Goal: Transaction & Acquisition: Purchase product/service

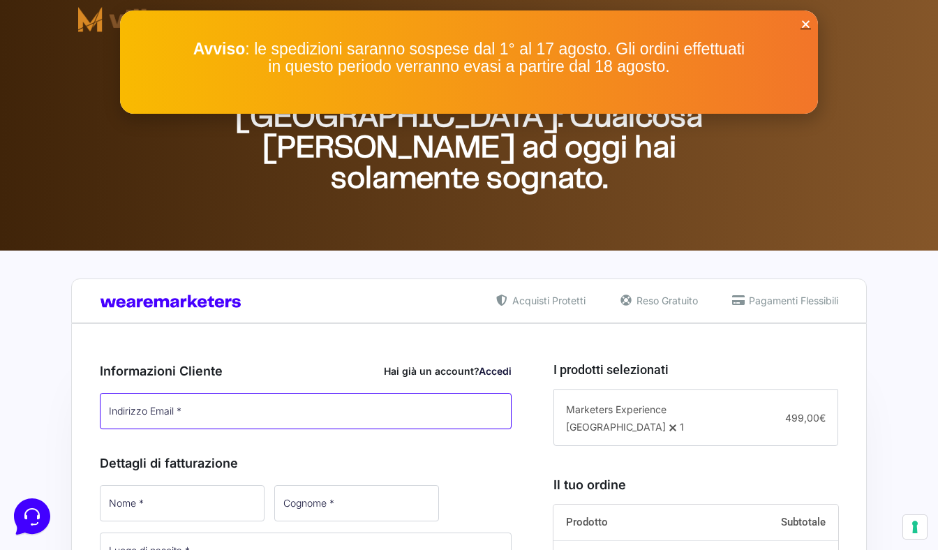
type input "[EMAIL_ADDRESS][DOMAIN_NAME]"
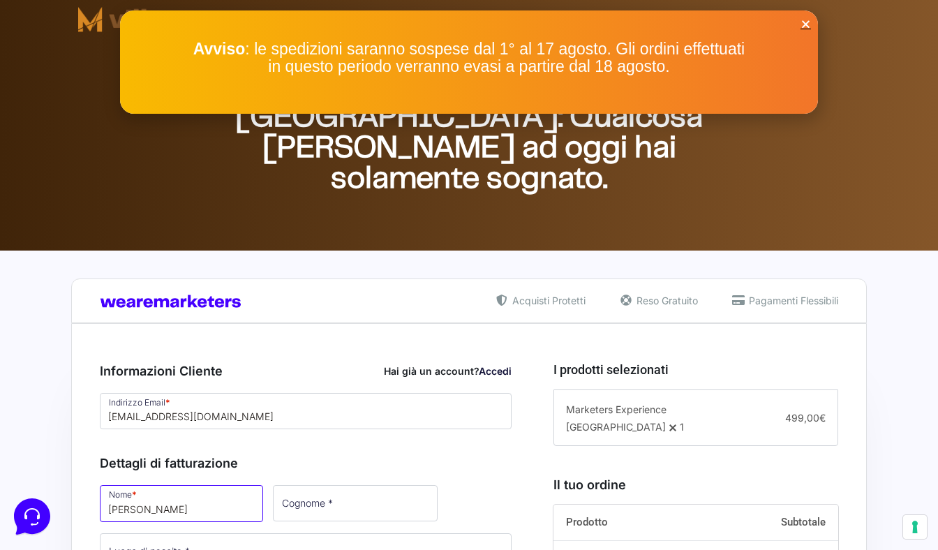
type input "[PERSON_NAME]"
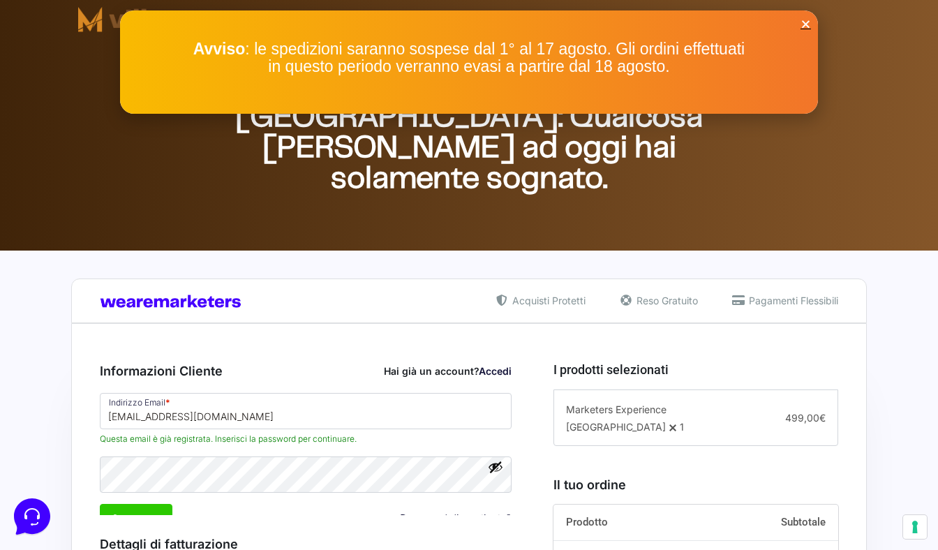
scroll to position [349, 0]
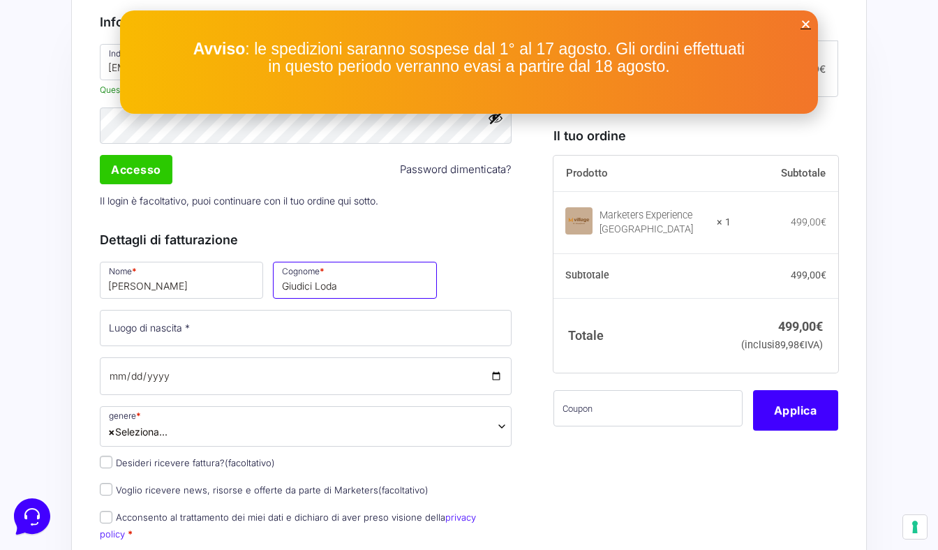
type input "Giudici Loda"
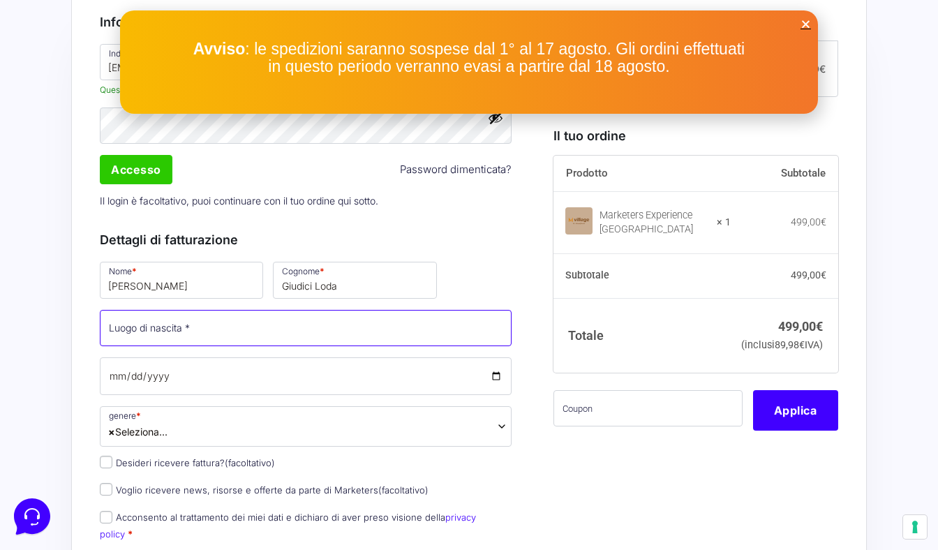
click at [246, 330] on input "Luogo di nascita *" at bounding box center [306, 328] width 412 height 36
type input "[GEOGRAPHIC_DATA]"
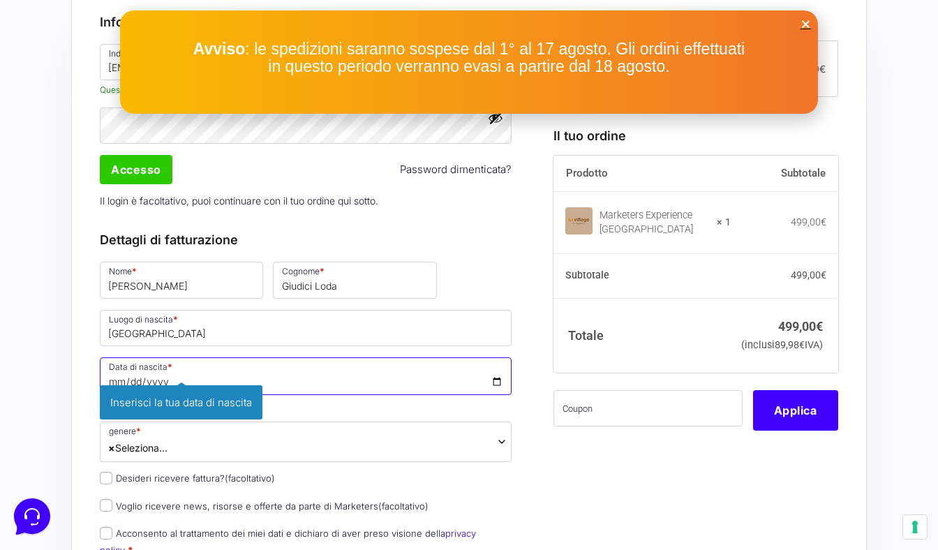
type input "[DATE]"
click at [311, 438] on span "× Seleziona..." at bounding box center [306, 441] width 412 height 40
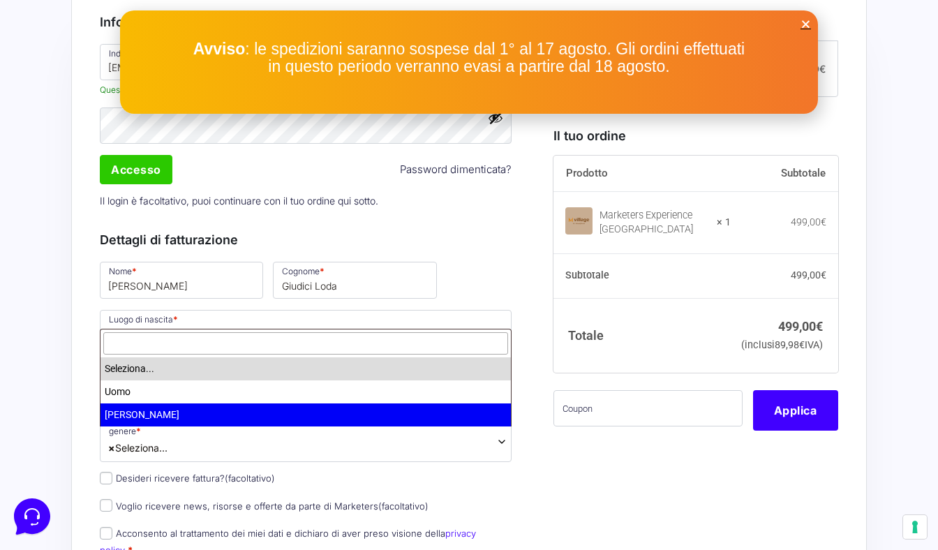
select select "[PERSON_NAME]"
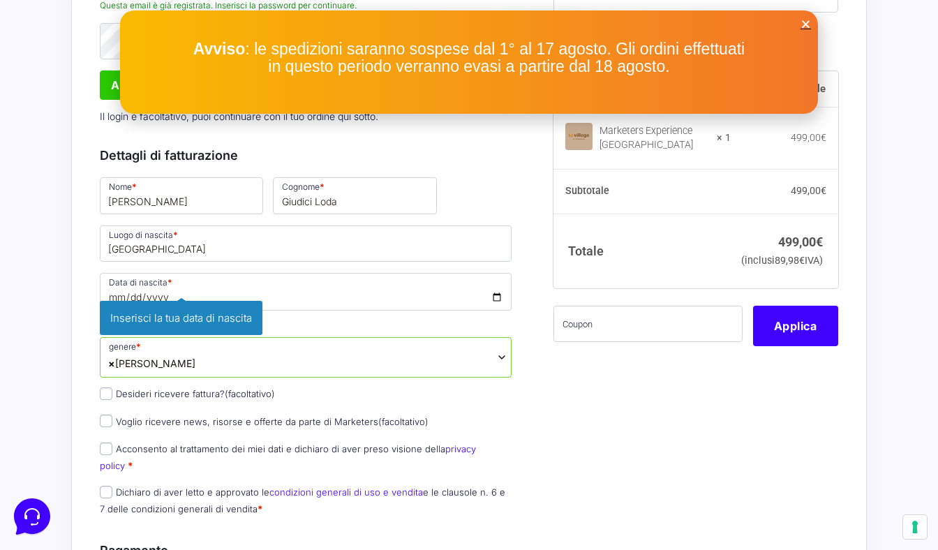
scroll to position [483, 0]
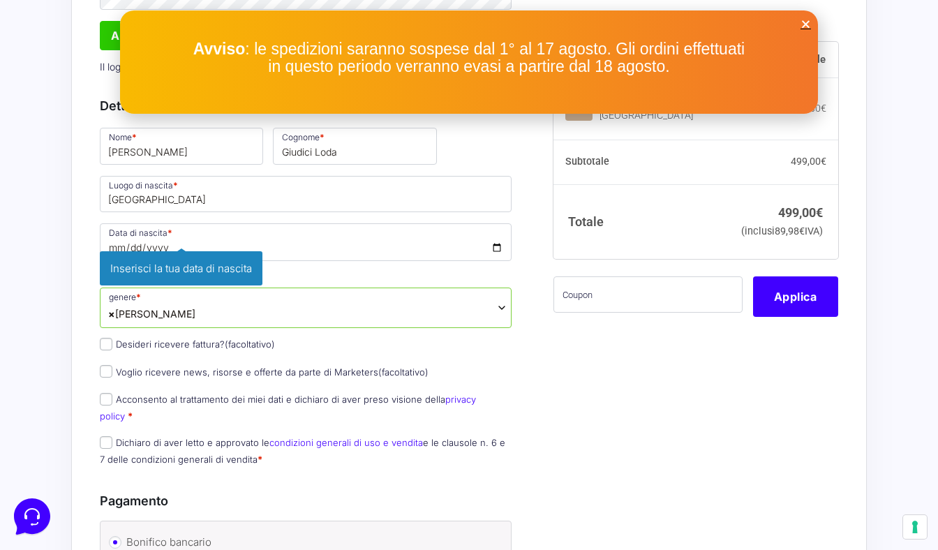
click at [102, 348] on input "Desideri ricevere fattura? (facoltativo)" at bounding box center [106, 344] width 13 height 13
checkbox input "true"
select select "IT"
type input "0000000"
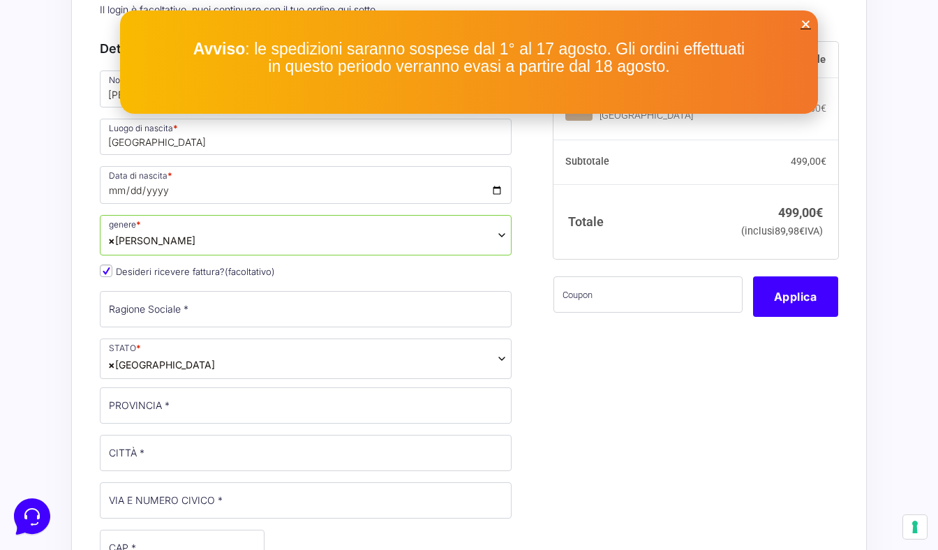
scroll to position [547, 0]
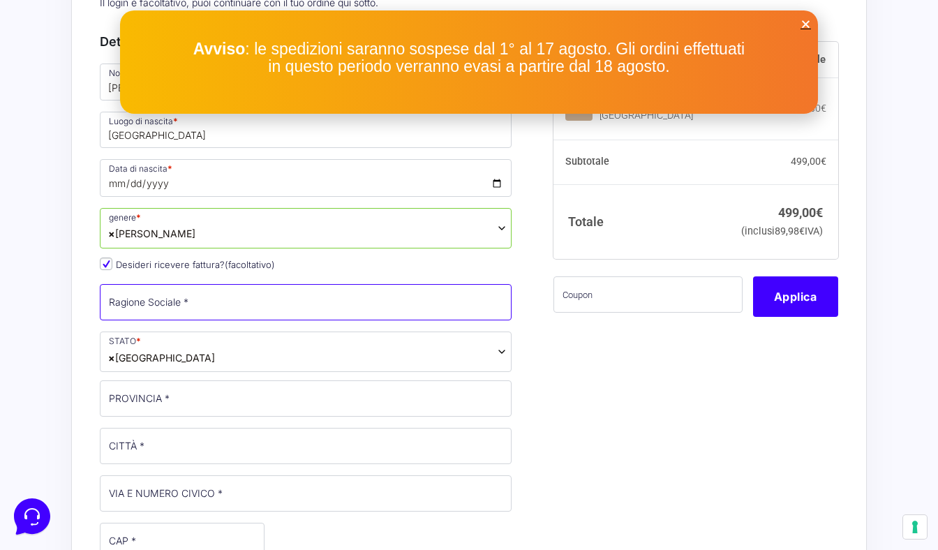
click at [211, 315] on input "Ragione Sociale *" at bounding box center [306, 302] width 412 height 36
type input "Garda E-motion di [PERSON_NAME] [PERSON_NAME] & c. S.a.s"
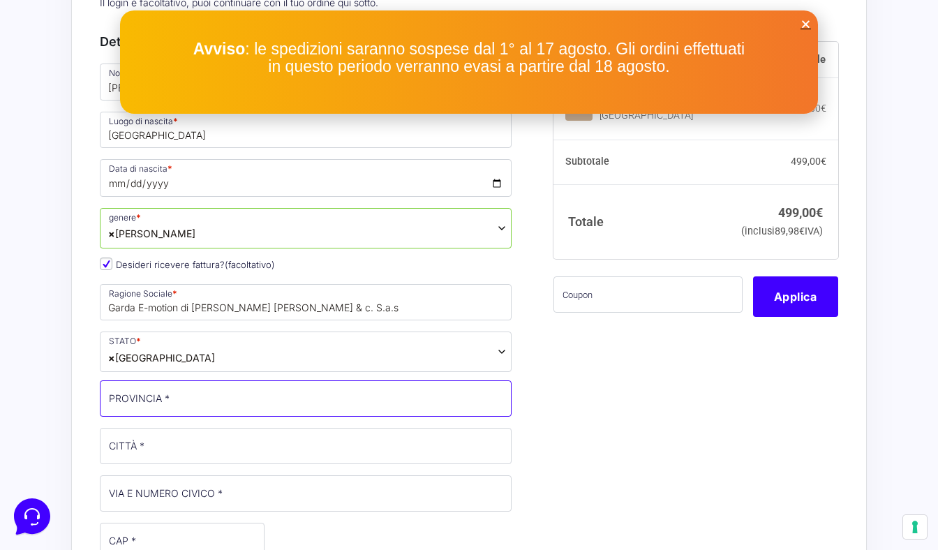
click at [204, 414] on input "PROVINCIA *" at bounding box center [306, 398] width 412 height 36
type input "BS"
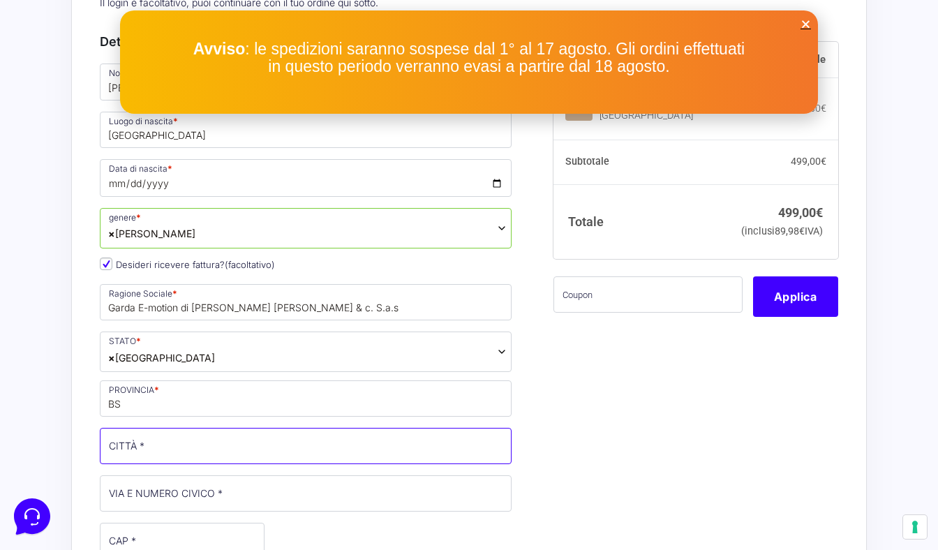
click at [214, 450] on input "CITTÀ *" at bounding box center [306, 446] width 412 height 36
type input "Calvagese della Riviera"
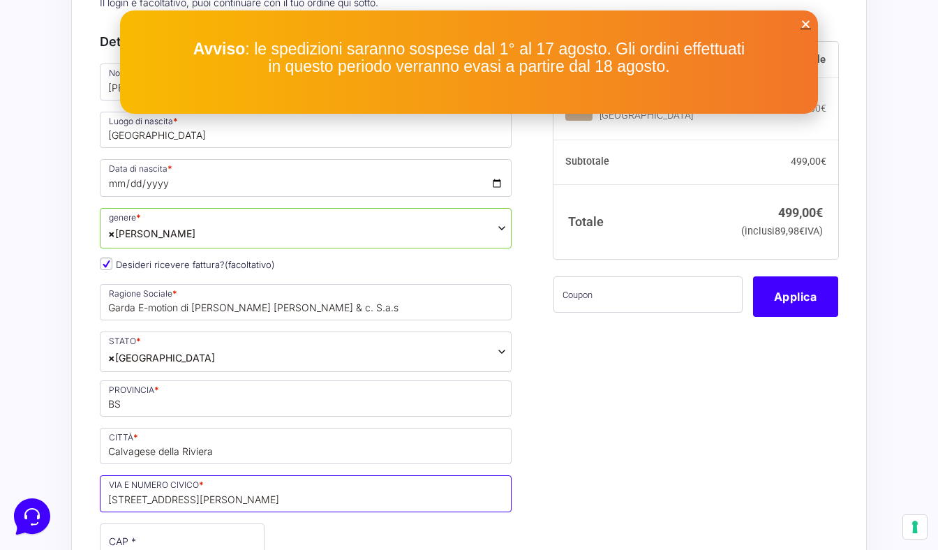
scroll to position [633, 0]
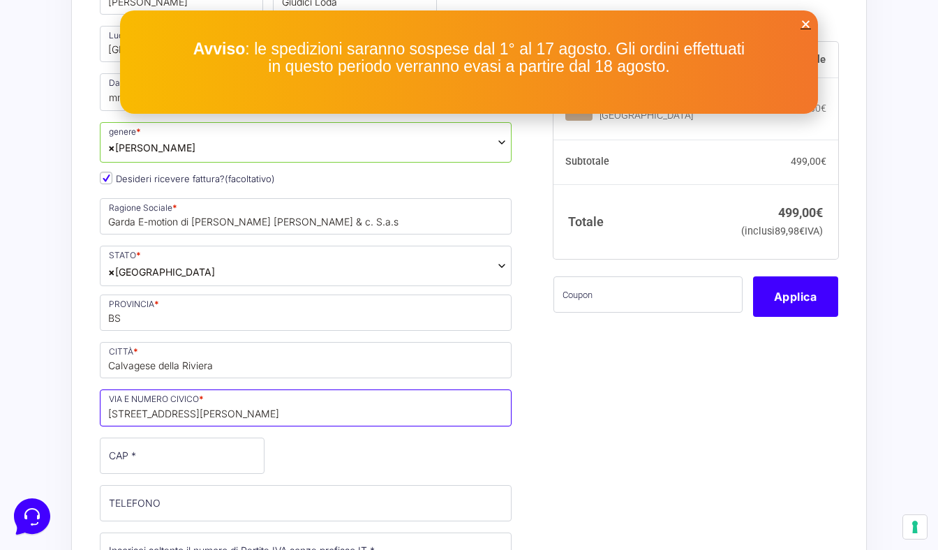
type input "[STREET_ADDRESS][PERSON_NAME]"
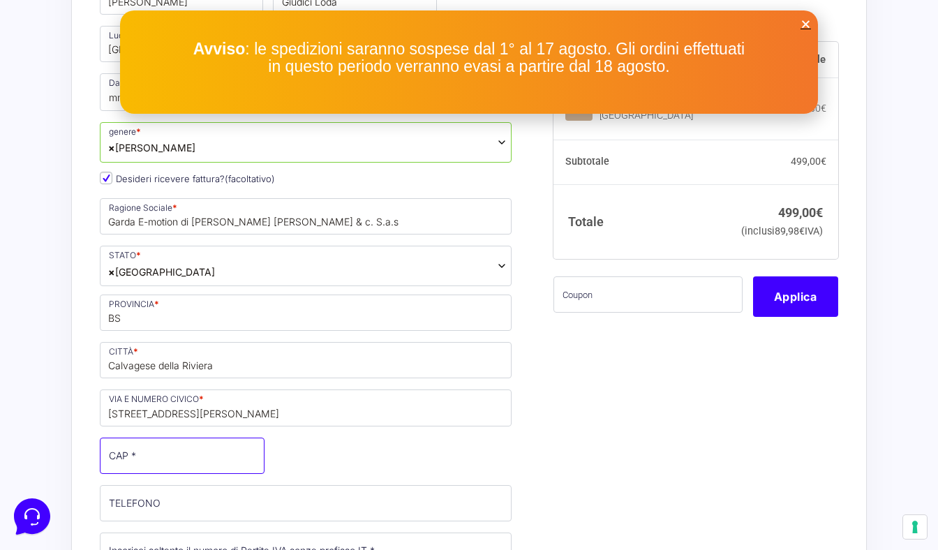
click at [183, 452] on input "CAP *" at bounding box center [182, 455] width 165 height 36
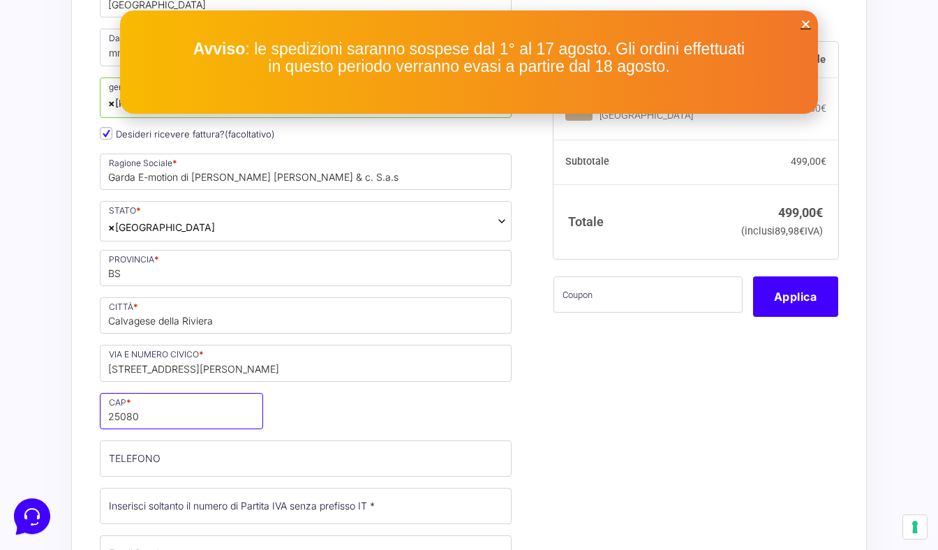
scroll to position [712, 0]
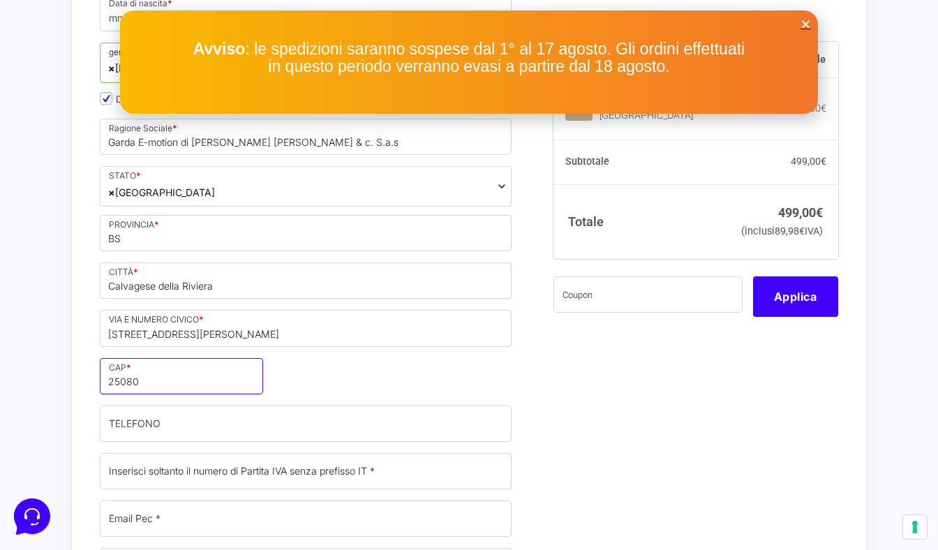
type input "25080"
click at [174, 433] on input "TELEFONO (facoltativo)" at bounding box center [306, 423] width 412 height 36
click at [304, 481] on input "Partita Iva *" at bounding box center [306, 471] width 412 height 36
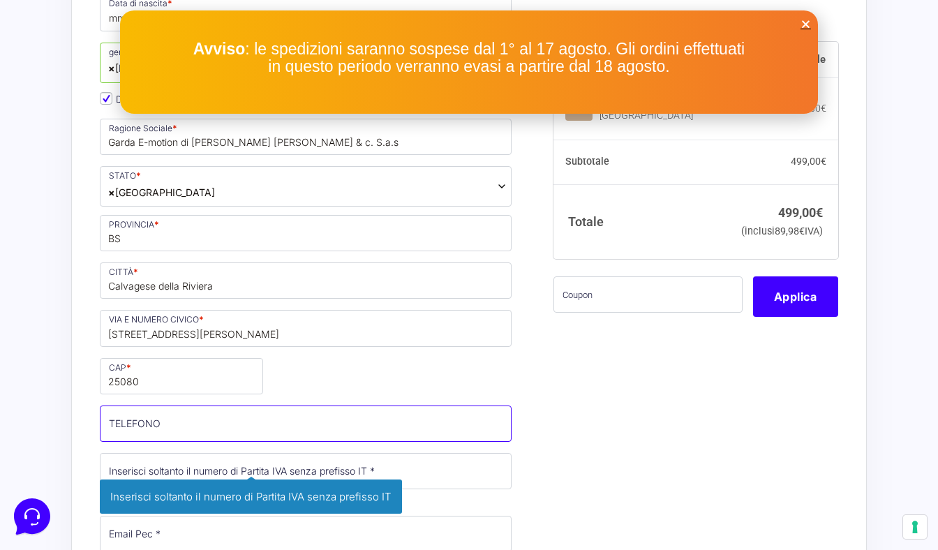
click at [264, 428] on input "TELEFONO (facoltativo)" at bounding box center [306, 423] width 412 height 36
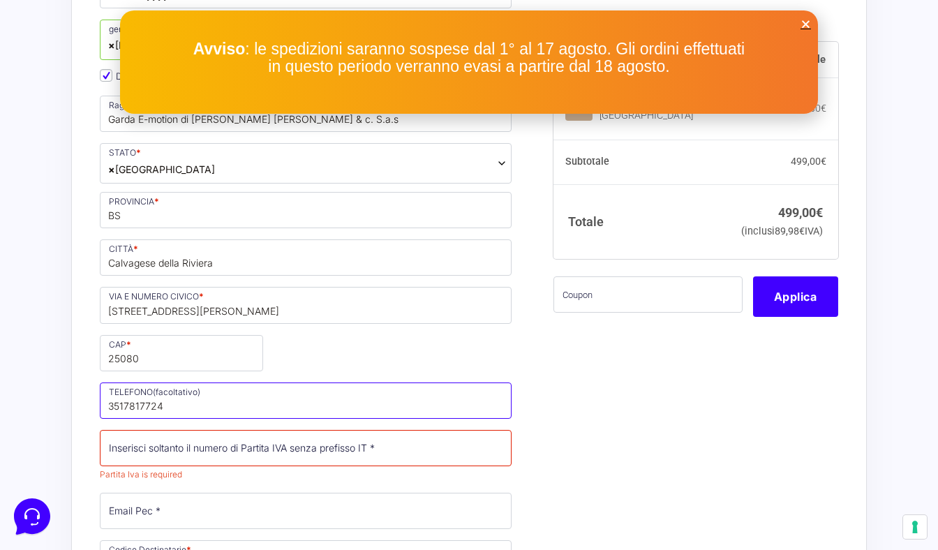
scroll to position [750, 0]
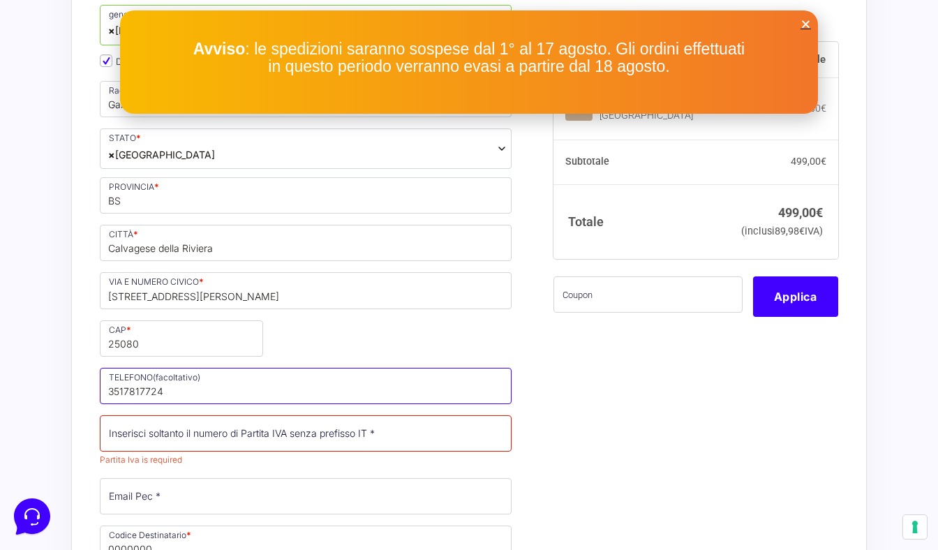
type input "3517817724"
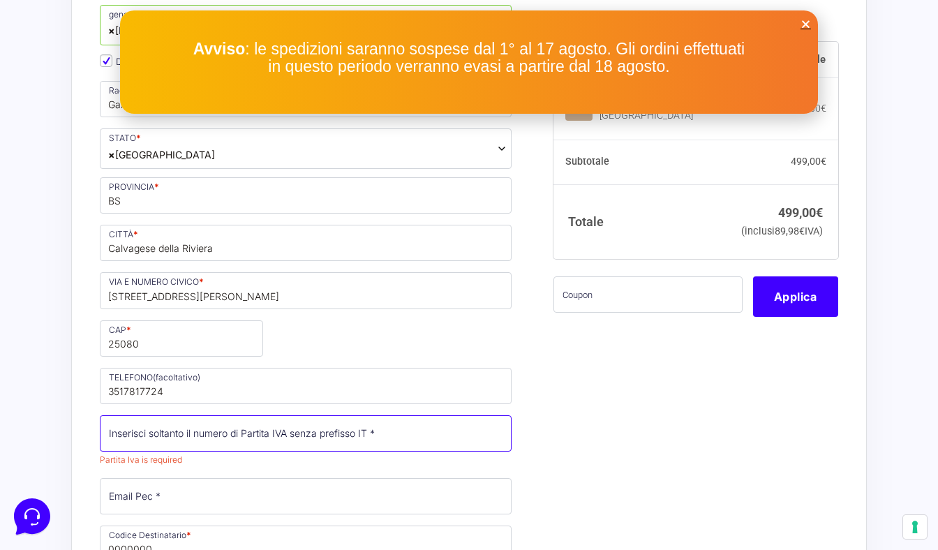
click at [265, 450] on input "Partita Iva *" at bounding box center [306, 433] width 412 height 36
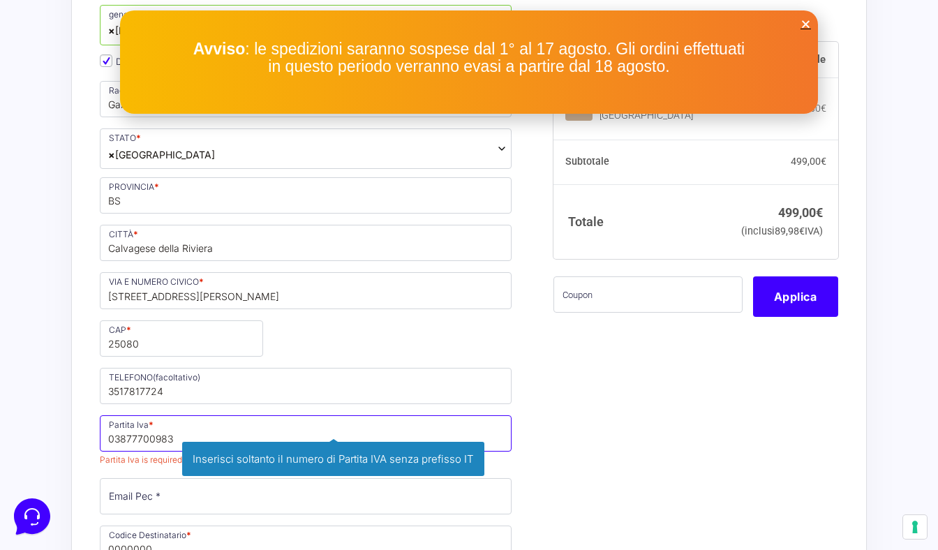
type input "03877700983"
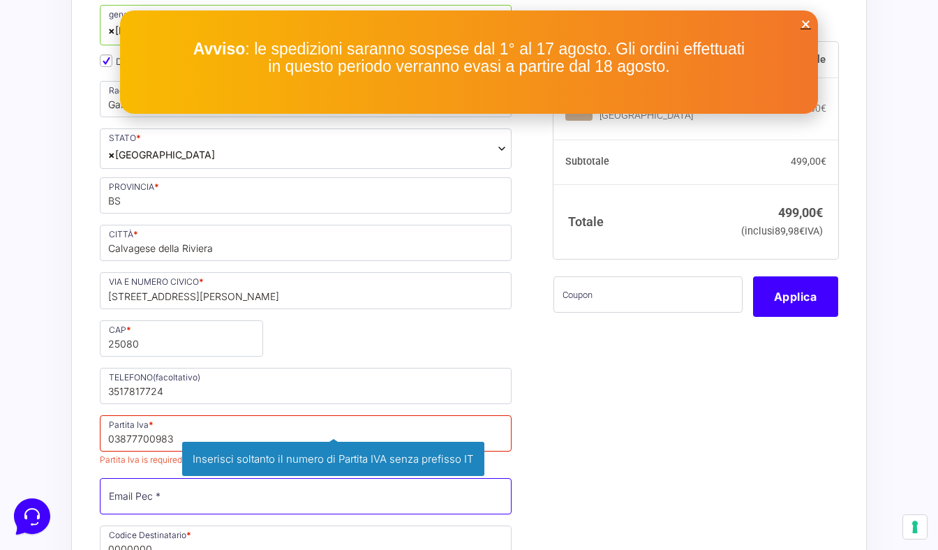
click at [253, 511] on p "Email Pec * Inserisci la tua casella di posta elettronica certificata." at bounding box center [305, 496] width 421 height 40
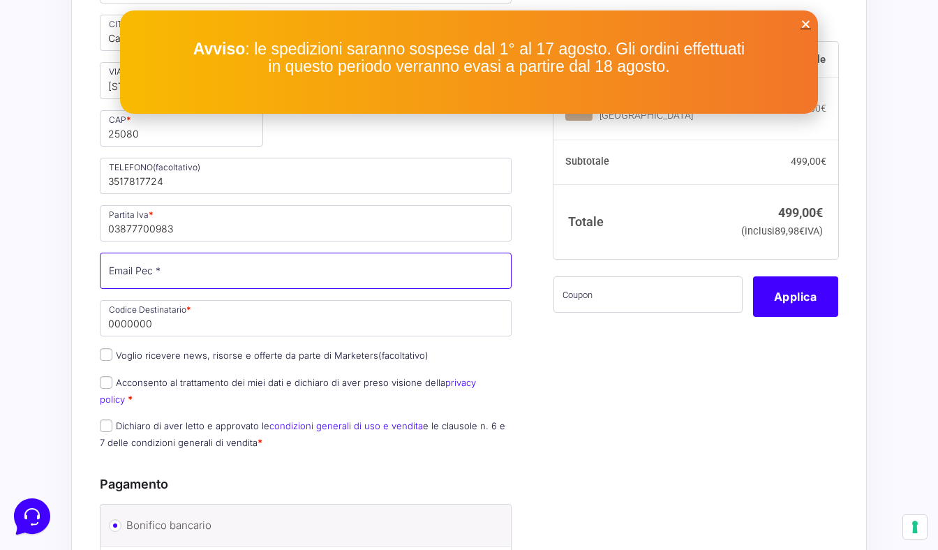
scroll to position [961, 0]
type input "[EMAIL_ADDRESS][DOMAIN_NAME]"
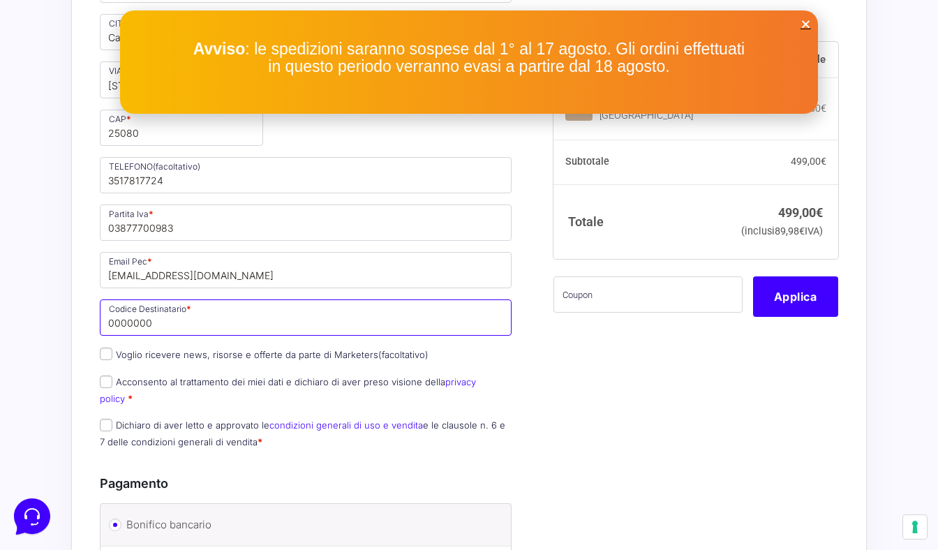
click at [262, 316] on input "0000000" at bounding box center [306, 317] width 412 height 36
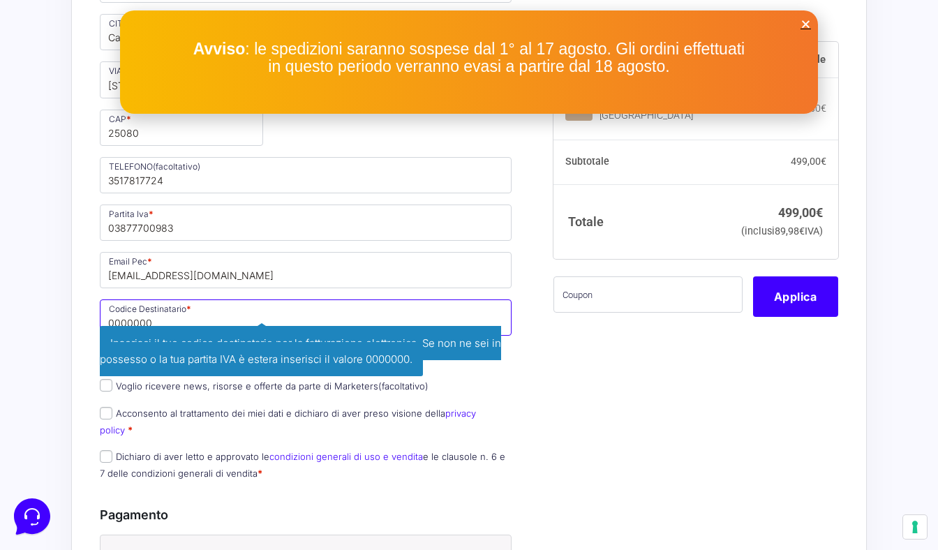
click at [239, 324] on input "0000000" at bounding box center [306, 317] width 412 height 36
type input "USAL8PV"
click at [654, 411] on div "I prodotti selezionati Marketers Experience Village Roulette 1 − 1 + 499,00 € I…" at bounding box center [690, 175] width 295 height 1580
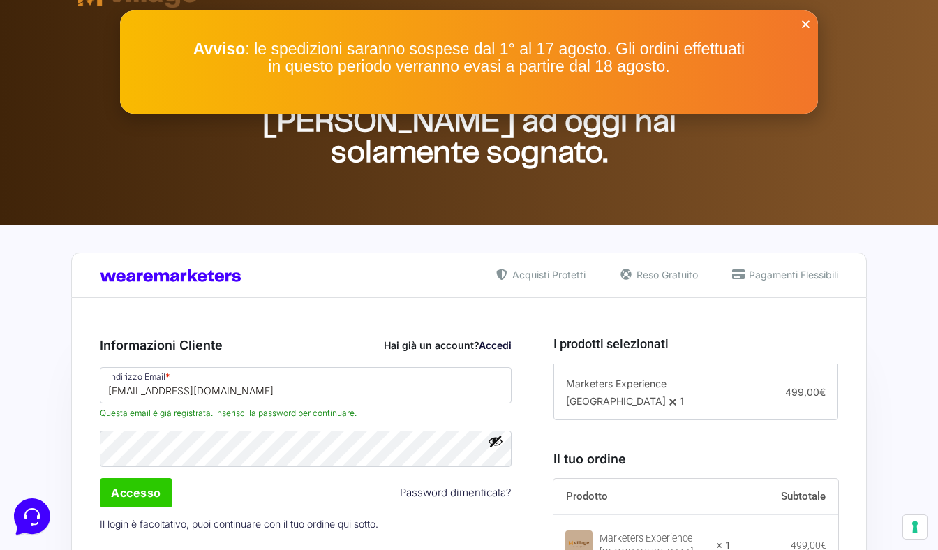
scroll to position [22, 0]
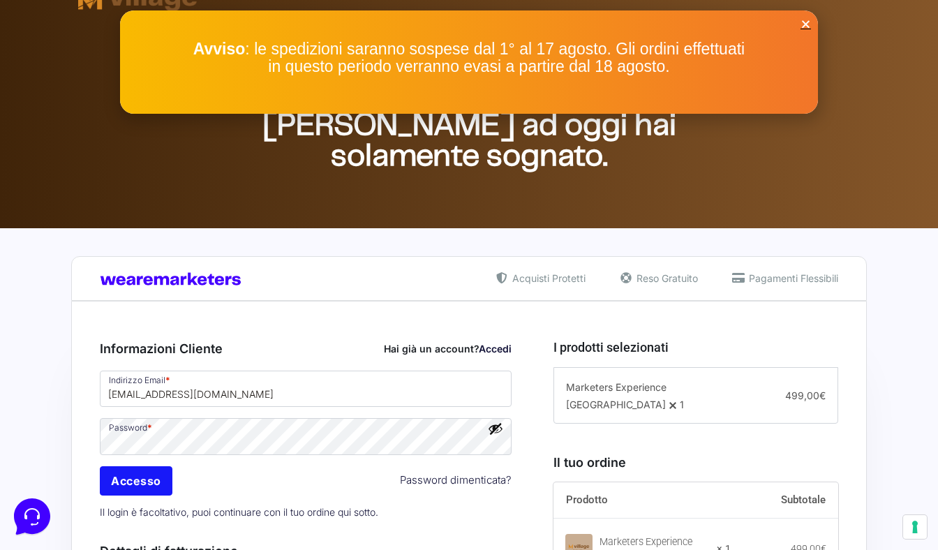
click at [152, 482] on input "Accesso" at bounding box center [136, 480] width 73 height 29
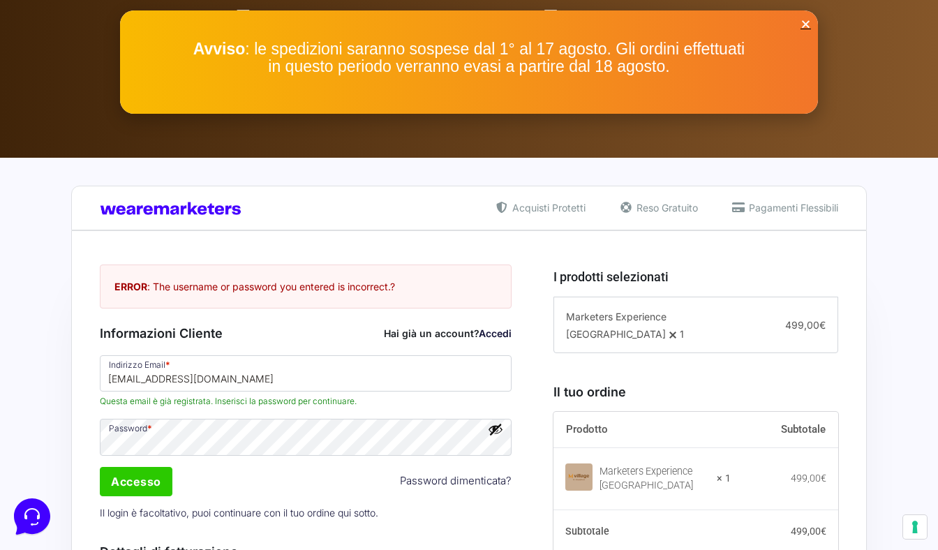
scroll to position [103, 0]
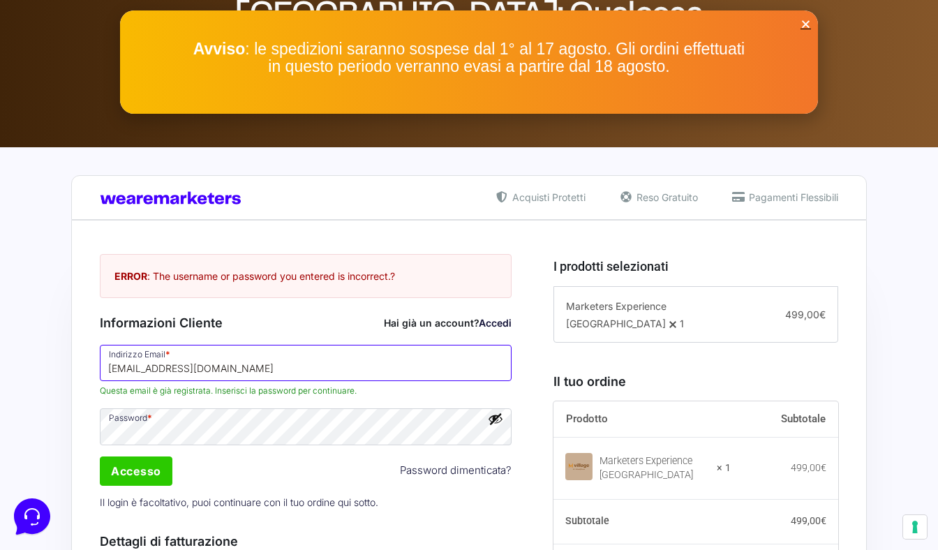
click at [277, 352] on input "info@gardaemotion.it" at bounding box center [306, 363] width 412 height 36
drag, startPoint x: 225, startPoint y: 375, endPoint x: 75, endPoint y: 364, distance: 151.1
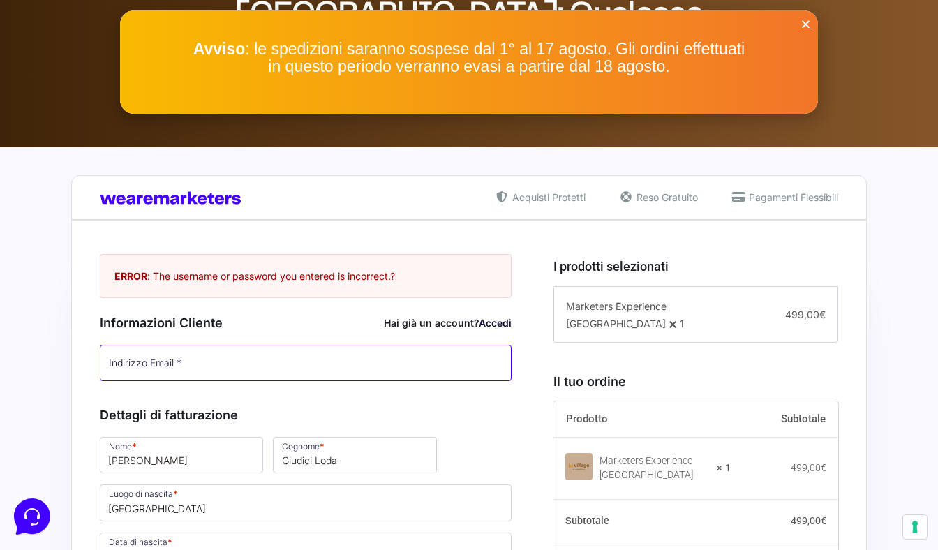
click at [193, 364] on input "Indirizzo Email *" at bounding box center [306, 363] width 412 height 36
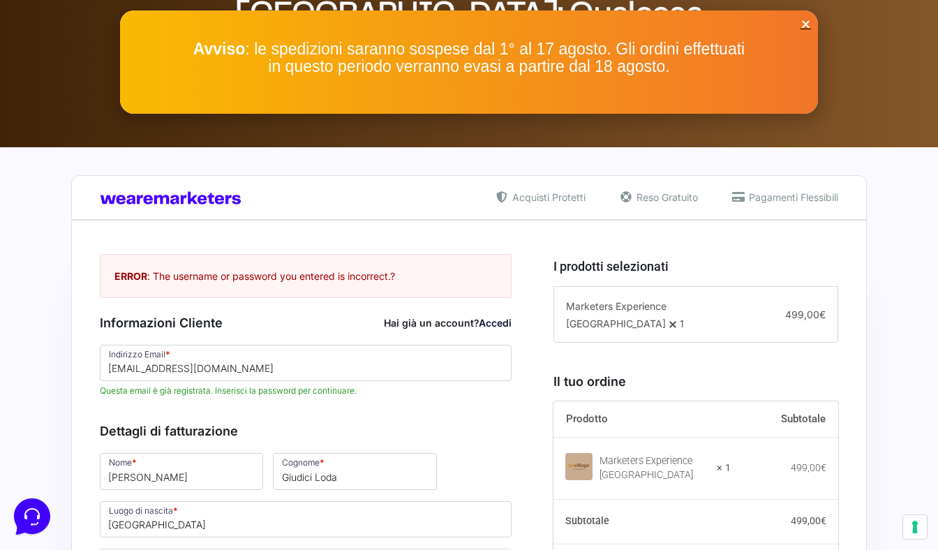
click at [484, 325] on link "Accedi" at bounding box center [495, 323] width 33 height 12
click at [492, 326] on link "Accedi" at bounding box center [495, 323] width 33 height 12
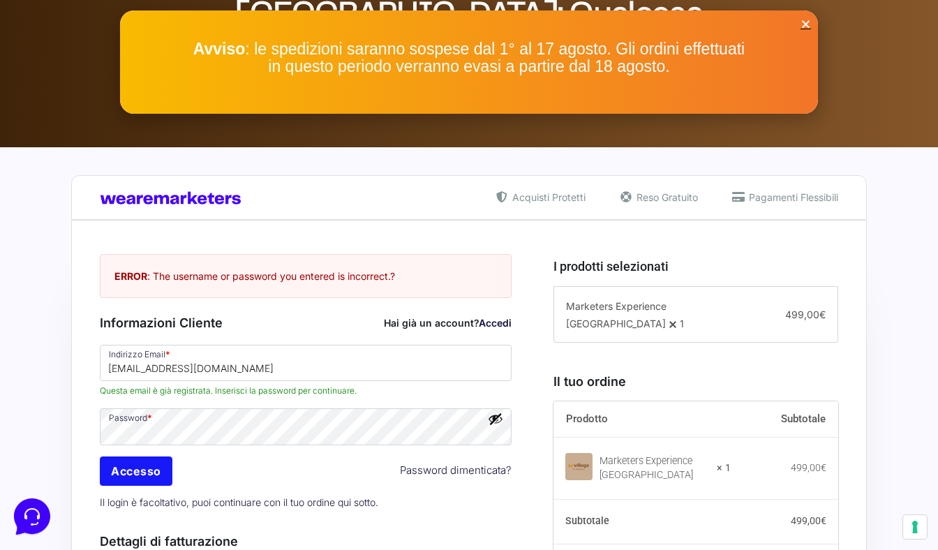
click at [146, 479] on input "Accesso" at bounding box center [136, 470] width 73 height 29
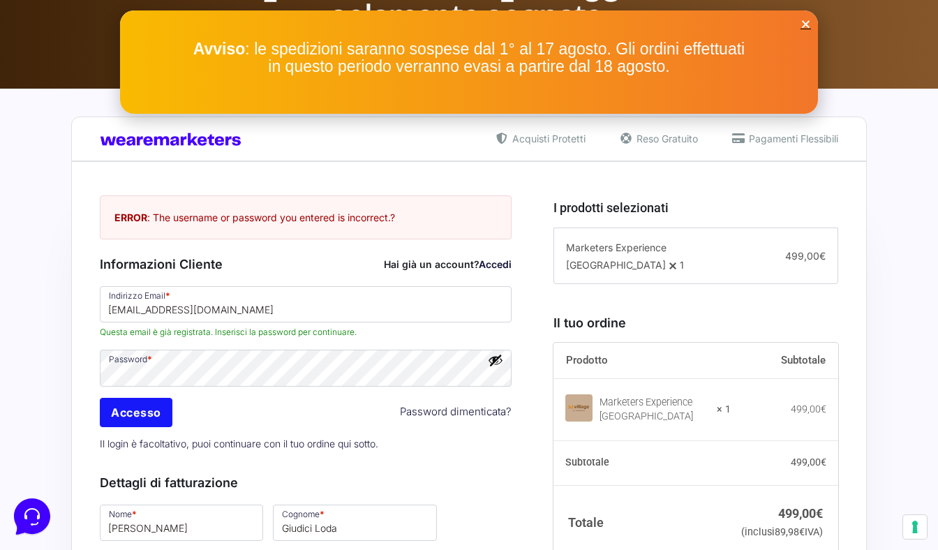
scroll to position [173, 0]
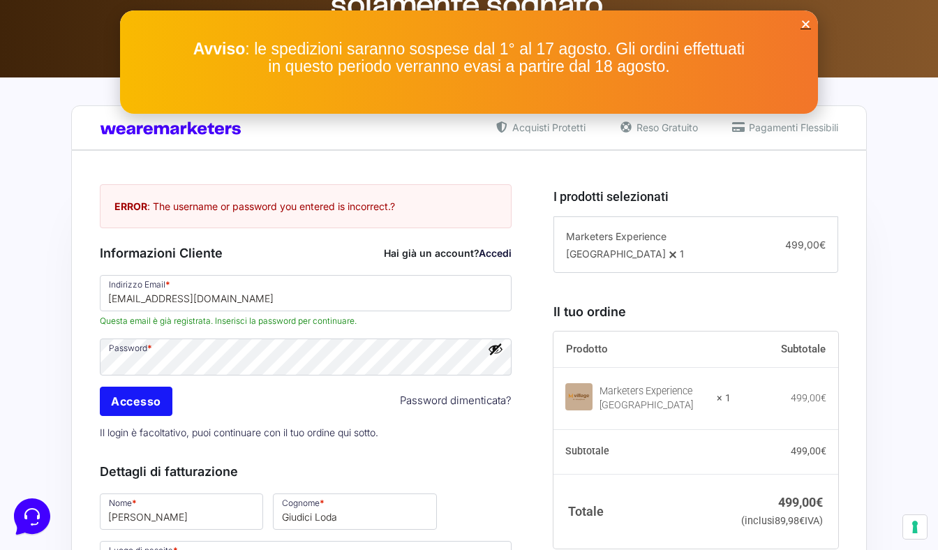
click at [140, 396] on input "Accesso" at bounding box center [136, 401] width 73 height 29
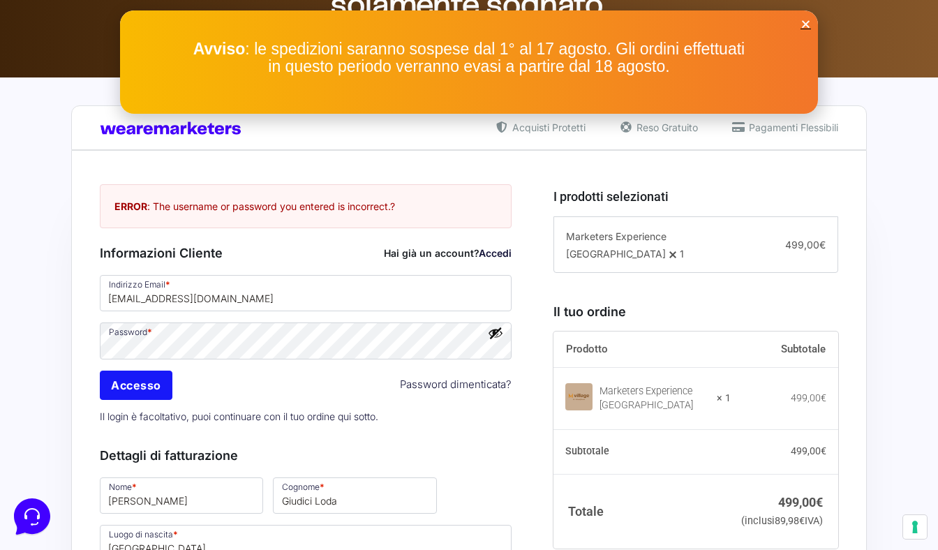
click at [145, 380] on input "Accesso" at bounding box center [136, 384] width 73 height 29
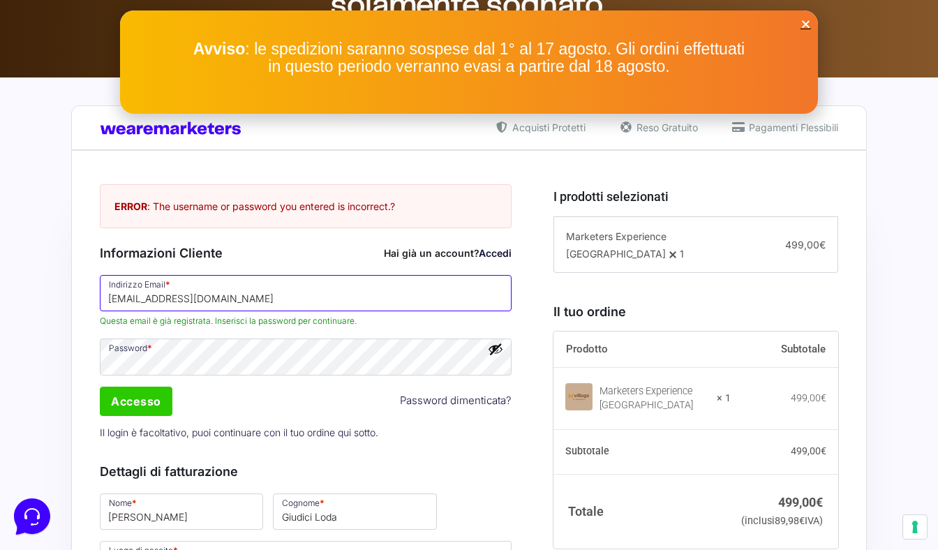
click at [337, 291] on input "info@gardaemotion.it" at bounding box center [306, 293] width 412 height 36
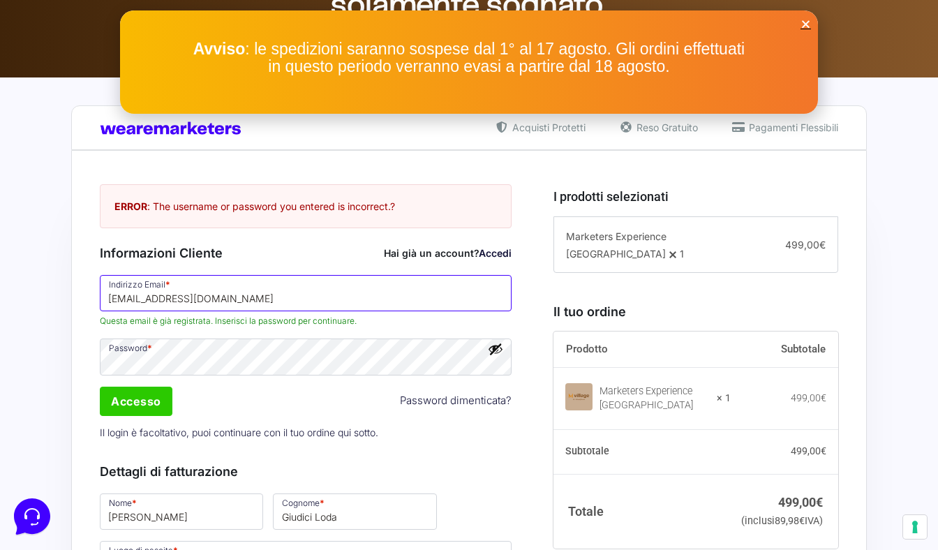
click at [224, 294] on input "info@gardaemotion.it" at bounding box center [306, 293] width 412 height 36
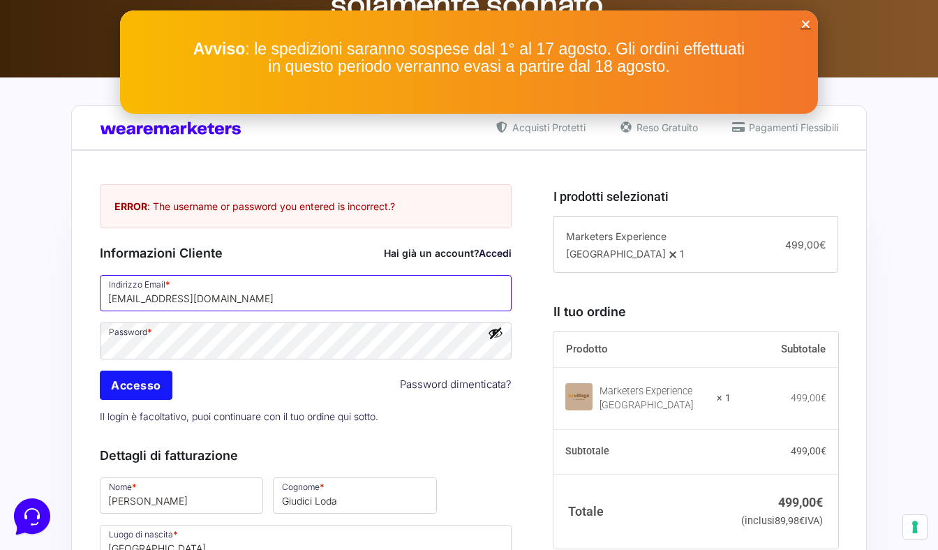
type input "[EMAIL_ADDRESS][DOMAIN_NAME]"
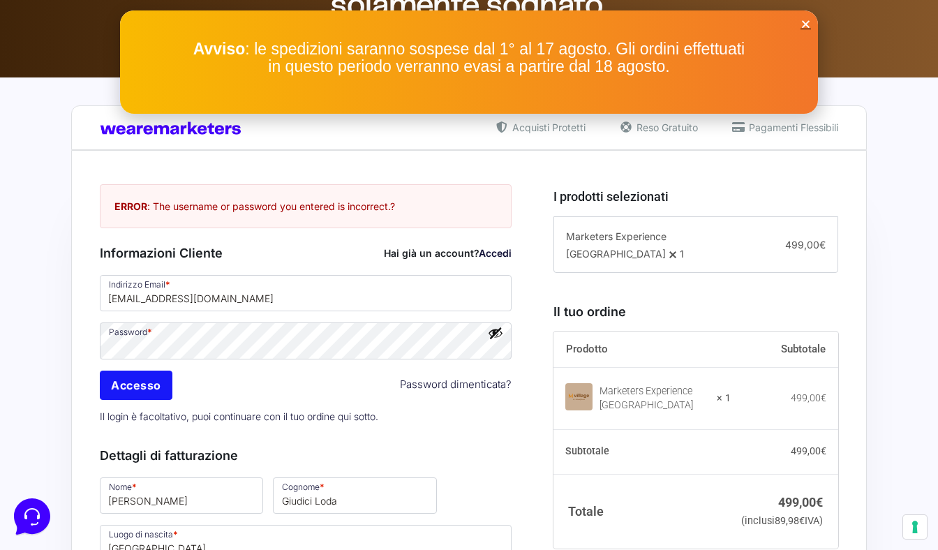
click at [111, 393] on input "Accesso" at bounding box center [136, 384] width 73 height 29
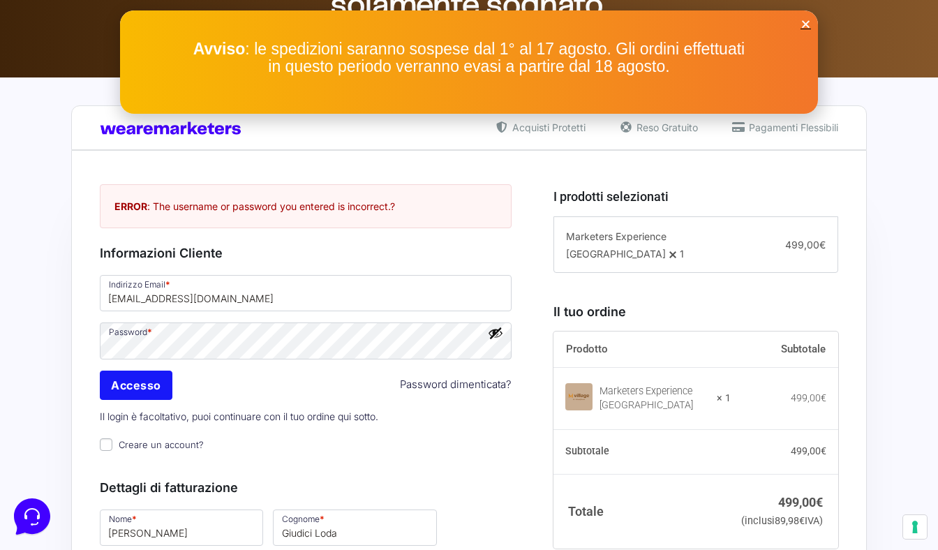
click at [130, 388] on input "Accesso" at bounding box center [136, 384] width 73 height 29
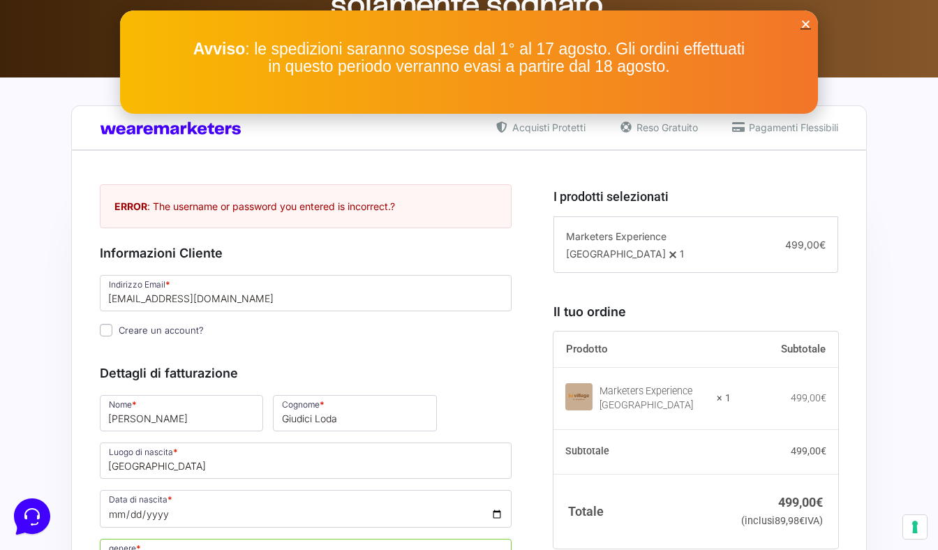
click at [800, 28] on icon "Close" at bounding box center [805, 24] width 10 height 10
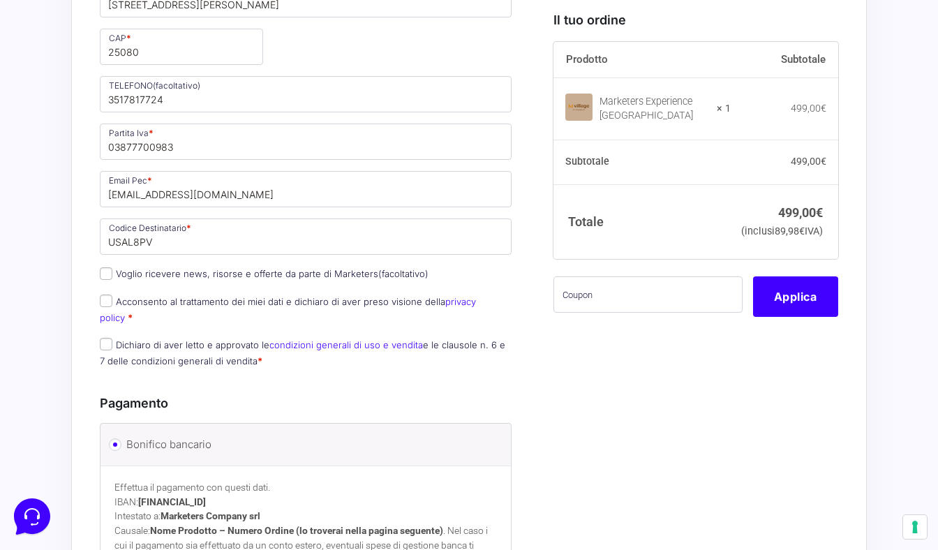
scroll to position [1001, 0]
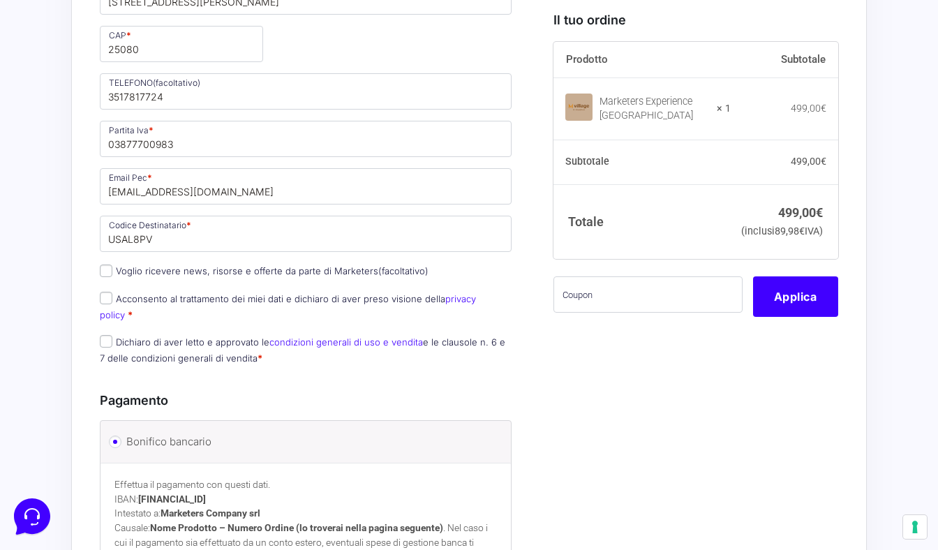
click at [107, 277] on input "Voglio ricevere news, risorse e offerte da parte di Marketers (facoltativo)" at bounding box center [106, 270] width 13 height 13
checkbox input "true"
click at [108, 304] on input "Acconsento al trattamento dei miei dati e dichiaro di aver preso visione della …" at bounding box center [106, 298] width 13 height 13
checkbox input "true"
click at [110, 337] on span "Dichiaro di aver letto e approvato le condizioni generali di uso e vendita e le…" at bounding box center [302, 349] width 405 height 29
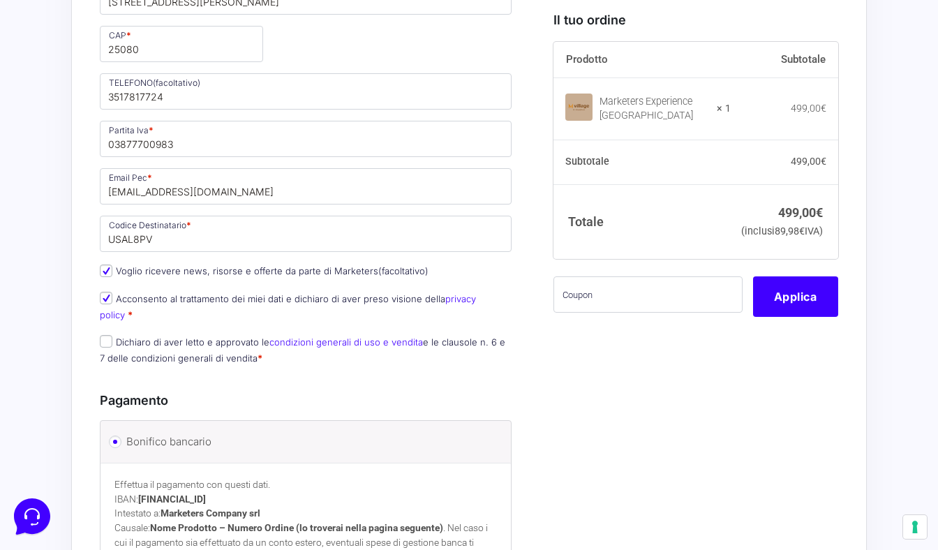
click at [106, 335] on input "Dichiaro di aver letto e approvato le condizioni generali di uso e vendita e le…" at bounding box center [106, 341] width 13 height 13
checkbox input "true"
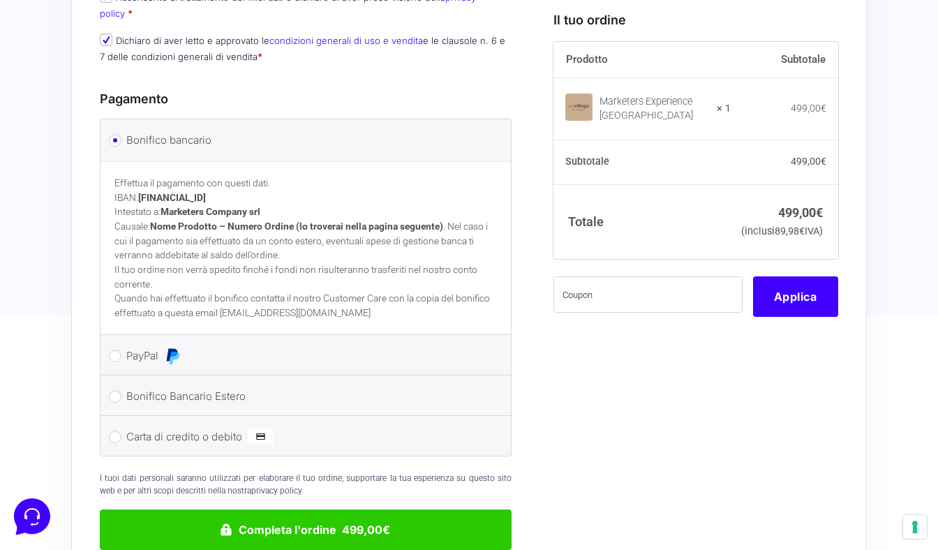
scroll to position [1305, 0]
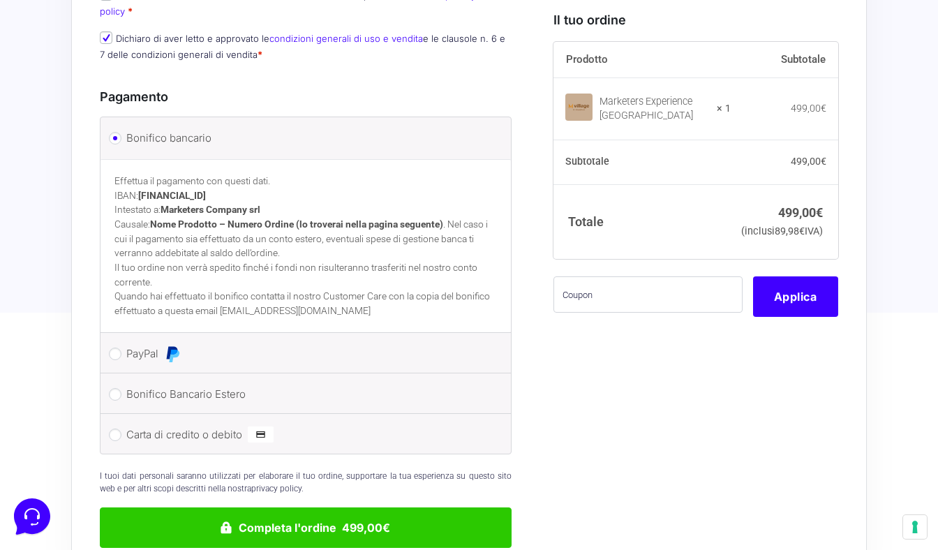
click at [119, 388] on input "Bonifico Bancario Estero" at bounding box center [115, 394] width 13 height 13
radio input "true"
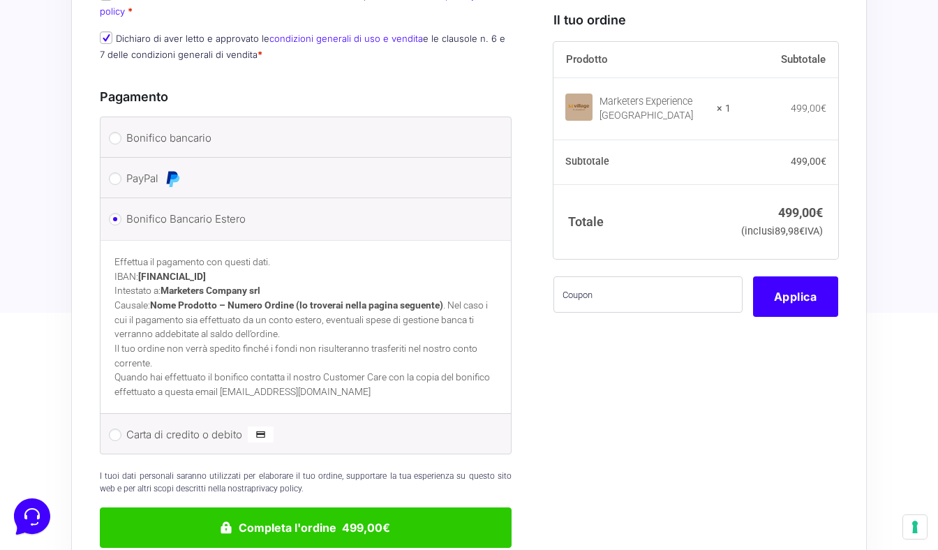
click at [144, 271] on strong "[FINANCIAL_ID]" at bounding box center [172, 276] width 68 height 11
drag, startPoint x: 138, startPoint y: 264, endPoint x: 265, endPoint y: 264, distance: 127.0
click at [265, 264] on p "Effettua il pagamento con questi dati. IBAN: [FINANCIAL_ID] Intestato a: Market…" at bounding box center [305, 298] width 382 height 87
copy p "[FINANCIAL_ID]"
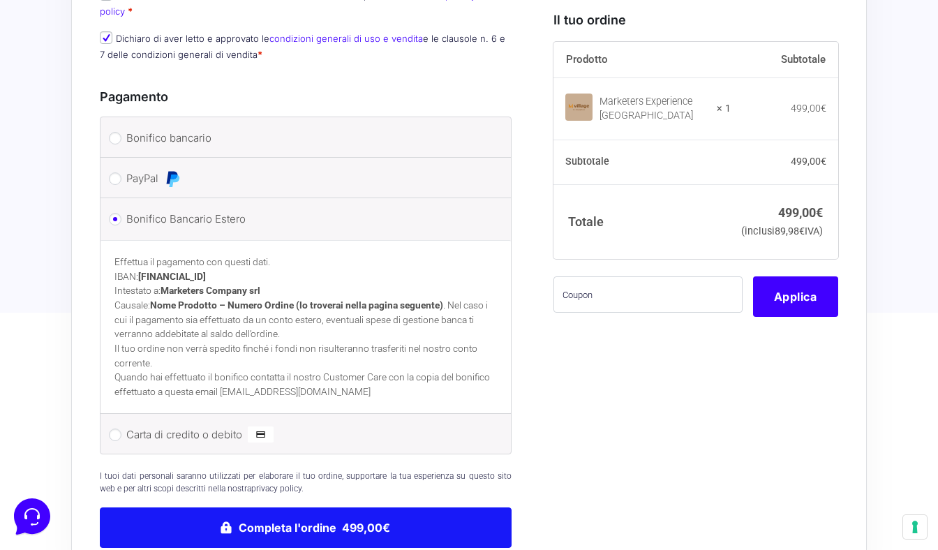
click at [352, 509] on button "Completa l'ordine 499,00€" at bounding box center [306, 527] width 412 height 40
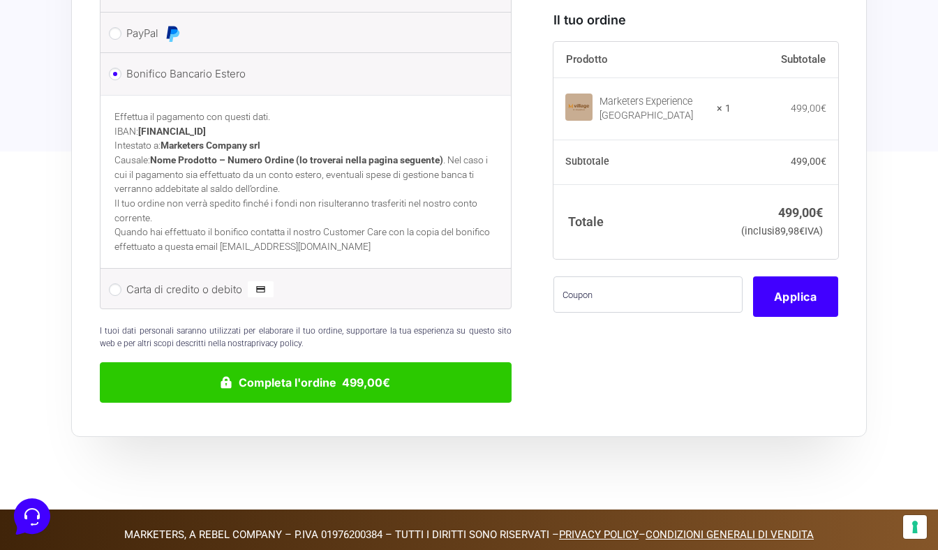
scroll to position [1530, 0]
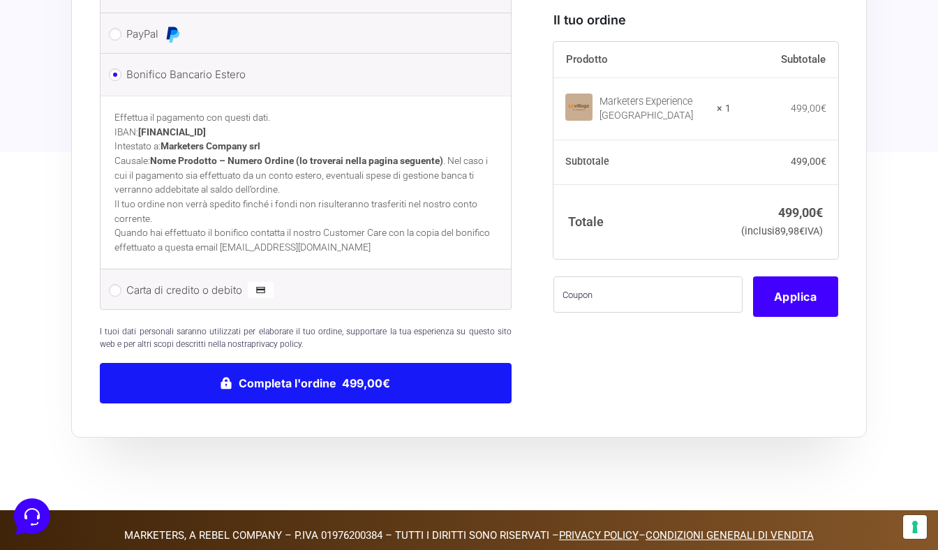
click at [331, 368] on button "Completa l'ordine 499,00€" at bounding box center [306, 383] width 412 height 40
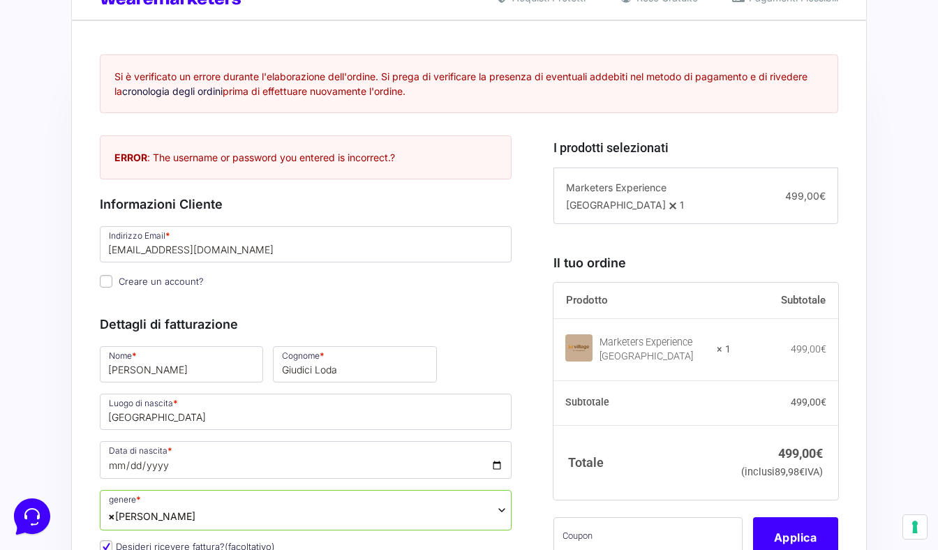
scroll to position [276, 0]
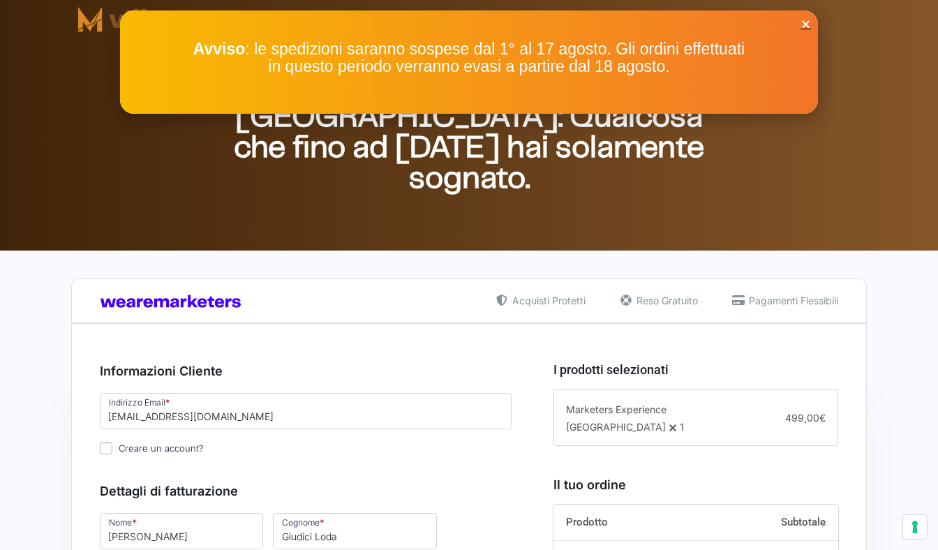
select select "[PERSON_NAME]"
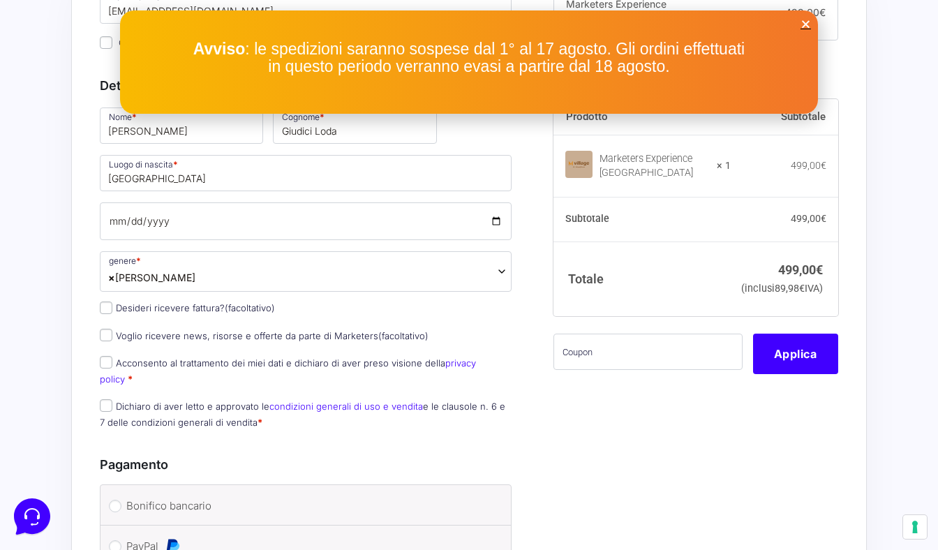
click at [808, 23] on icon "Close" at bounding box center [805, 24] width 10 height 10
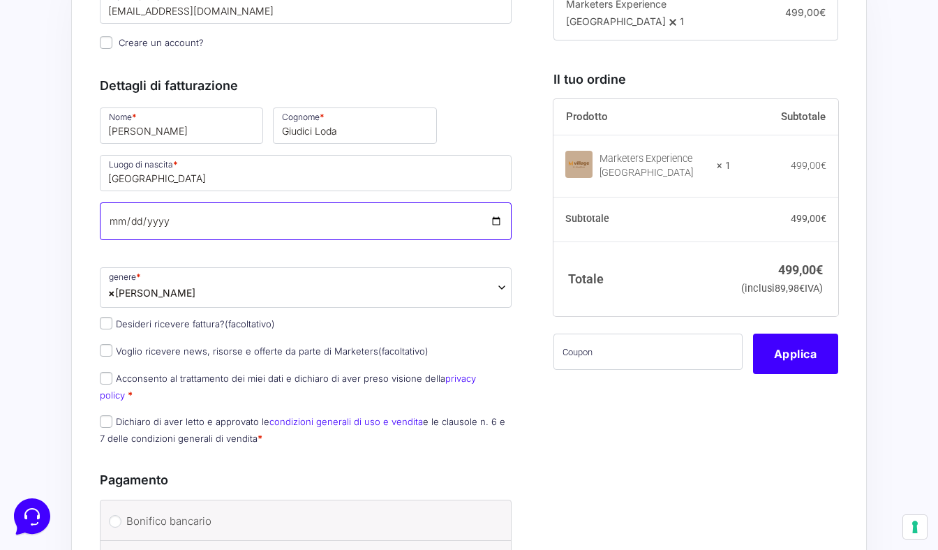
click at [114, 211] on input "Data di nascita *" at bounding box center [306, 221] width 412 height 38
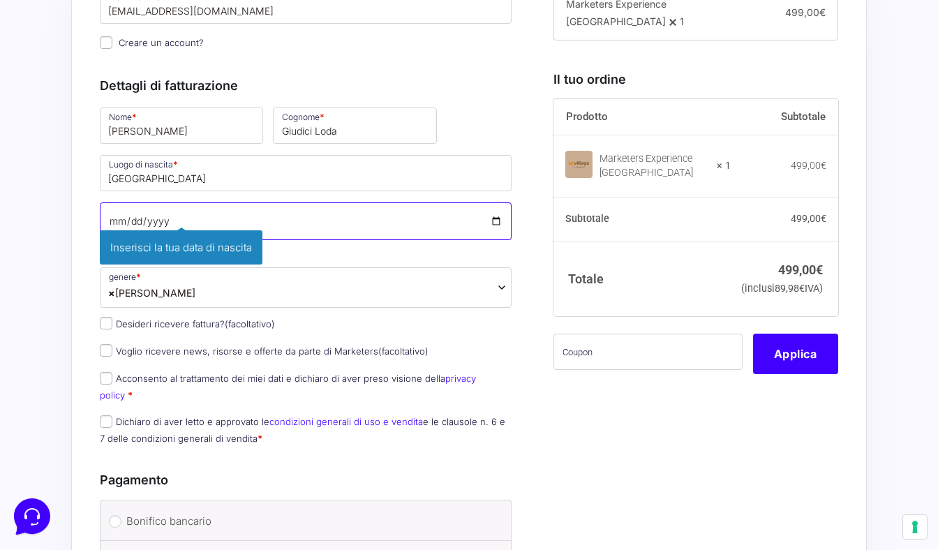
click at [137, 221] on input "Data di nascita *" at bounding box center [306, 221] width 412 height 38
click at [164, 223] on input "Data di nascita *" at bounding box center [306, 221] width 412 height 38
click at [128, 219] on input "Data di nascita *" at bounding box center [306, 221] width 412 height 38
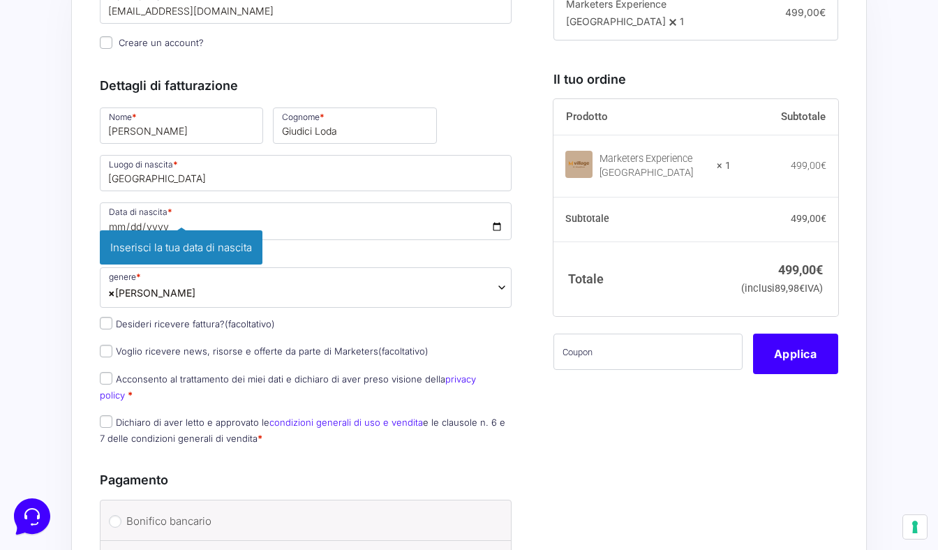
type input "[DATE]"
click at [391, 292] on span "× Donna" at bounding box center [306, 287] width 412 height 40
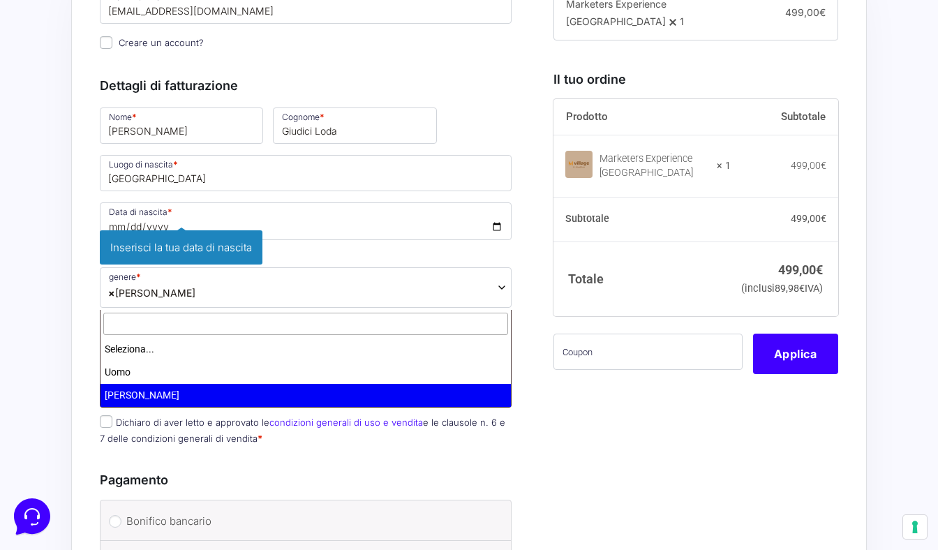
click at [527, 313] on div "Informazioni Cliente Hai già un account? Accedi Indirizzo Email * [EMAIL_ADDRES…" at bounding box center [321, 436] width 443 height 991
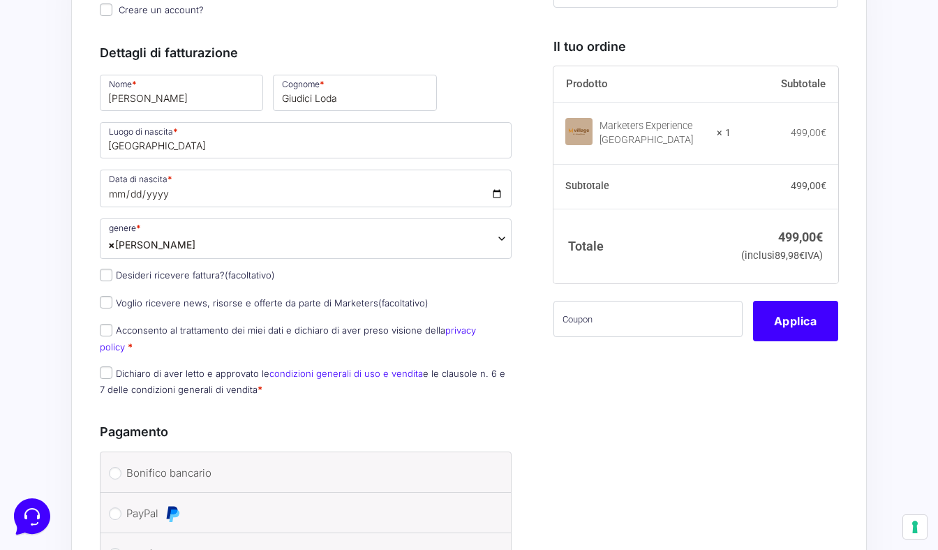
scroll to position [440, 0]
click at [155, 279] on label "Desideri ricevere fattura? (facoltativo)" at bounding box center [187, 273] width 175 height 11
click at [112, 280] on input "Desideri ricevere fattura? (facoltativo)" at bounding box center [106, 273] width 13 height 13
checkbox input "true"
type input "Garda E-motion di [PERSON_NAME] [PERSON_NAME] & c. S.a.s"
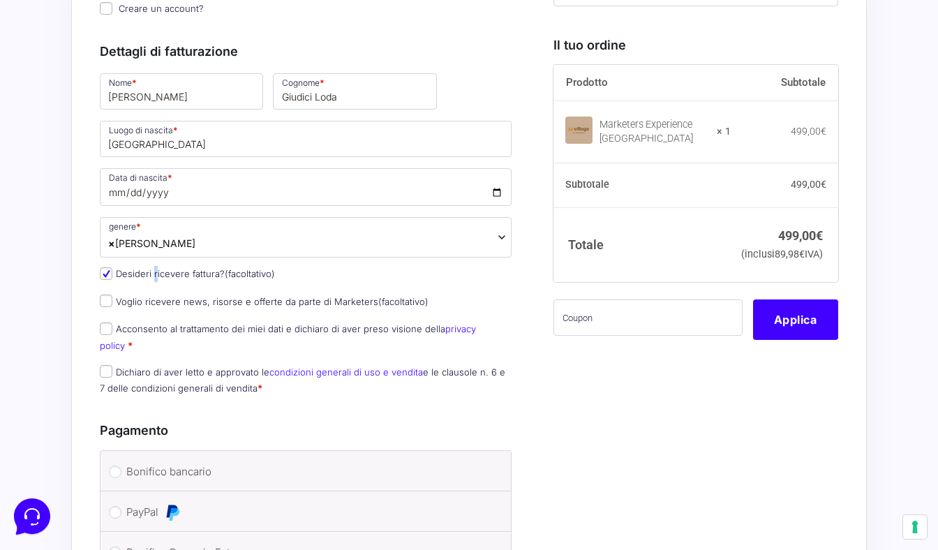
select select "IT"
type input "BS"
type input "Calvagese della Riviera"
type input "[STREET_ADDRESS][PERSON_NAME]"
type input "25080"
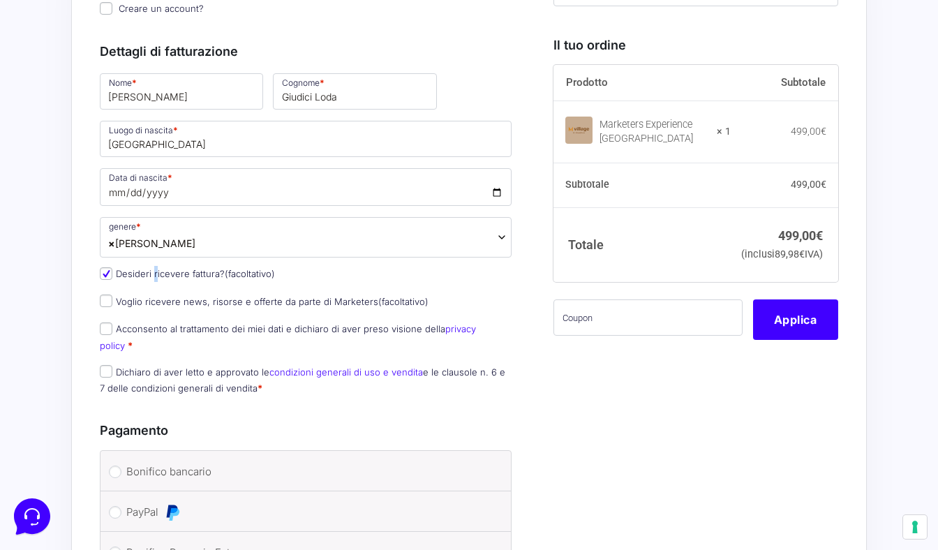
type input "3517817724"
type input "03877700983"
type input "[EMAIL_ADDRESS][DOMAIN_NAME]"
type input "USAL8PV"
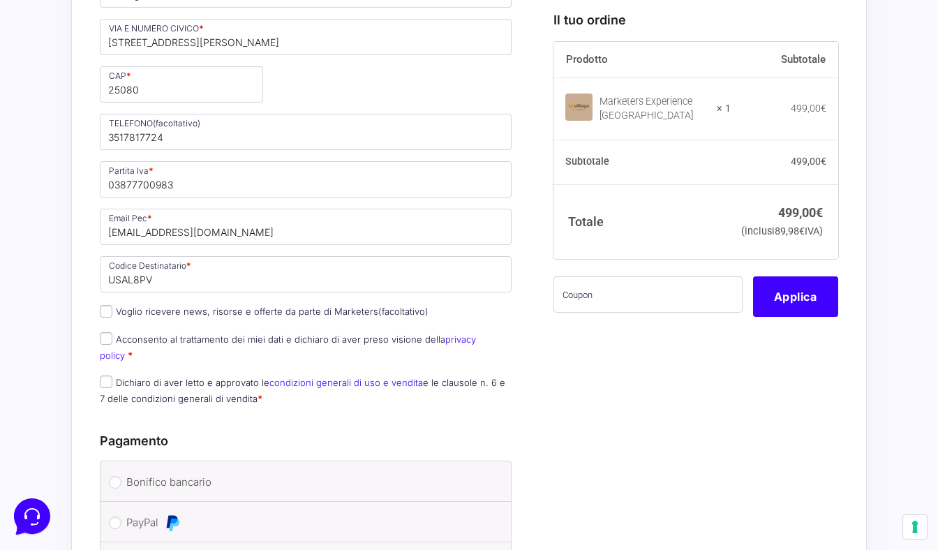
scroll to position [913, 0]
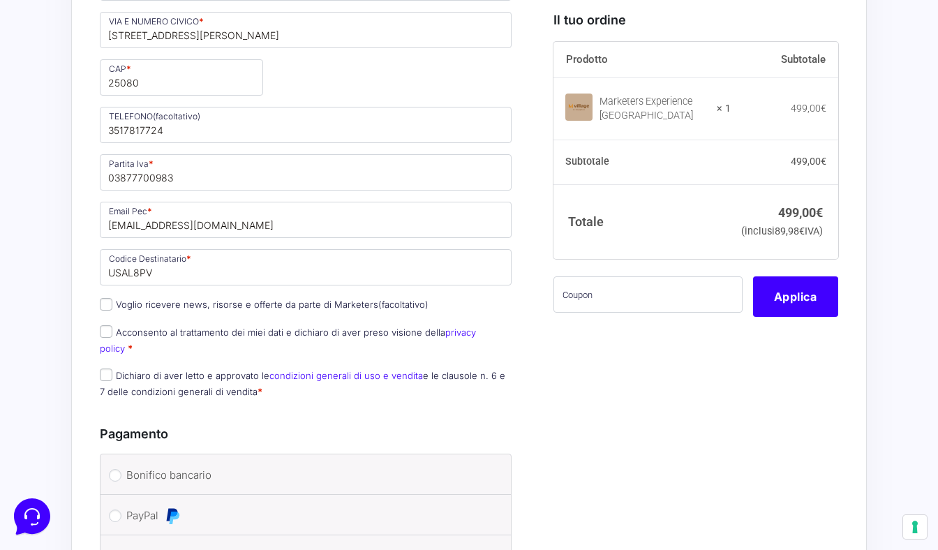
click at [142, 310] on label "Voglio ricevere news, risorse e offerte da parte di Marketers (facoltativo)" at bounding box center [264, 304] width 329 height 11
click at [112, 310] on input "Voglio ricevere news, risorse e offerte da parte di Marketers (facoltativo)" at bounding box center [106, 304] width 13 height 13
checkbox input "true"
click at [105, 338] on input "Acconsento al trattamento dei miei dati e dichiaro di aver preso visione della …" at bounding box center [106, 331] width 13 height 13
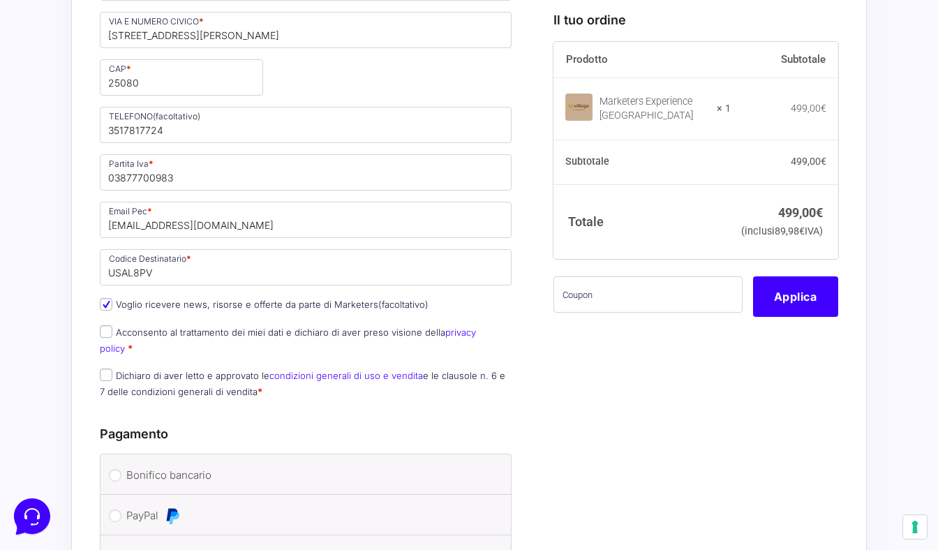
checkbox input "true"
click at [107, 368] on input "Dichiaro di aver letto e approvato le condizioni generali di uso e vendita e le…" at bounding box center [106, 374] width 13 height 13
checkbox input "true"
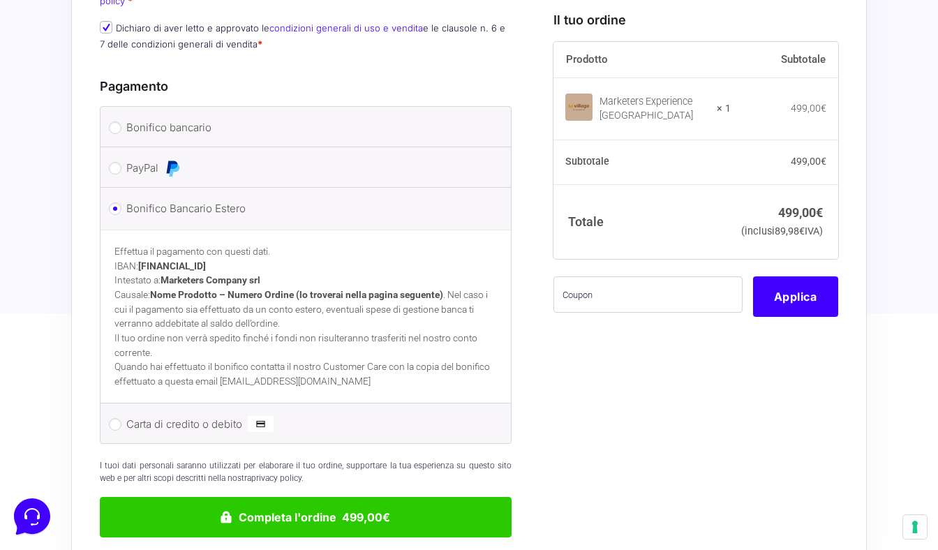
scroll to position [1265, 0]
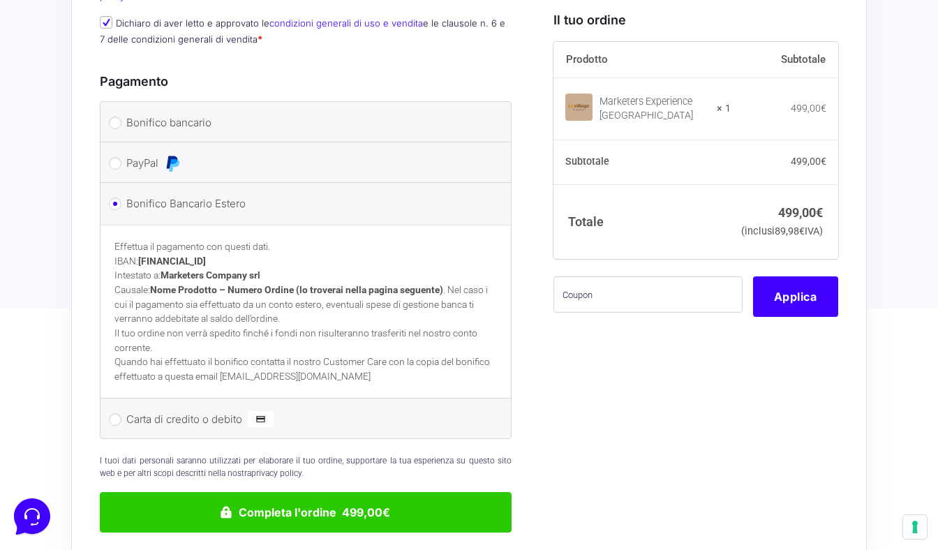
drag, startPoint x: 142, startPoint y: 247, endPoint x: 274, endPoint y: 241, distance: 132.0
click at [274, 241] on p "Effettua il pagamento con questi dati. IBAN: [FINANCIAL_ID] Intestato a: Market…" at bounding box center [305, 282] width 382 height 87
copy p "[FINANCIAL_ID]"
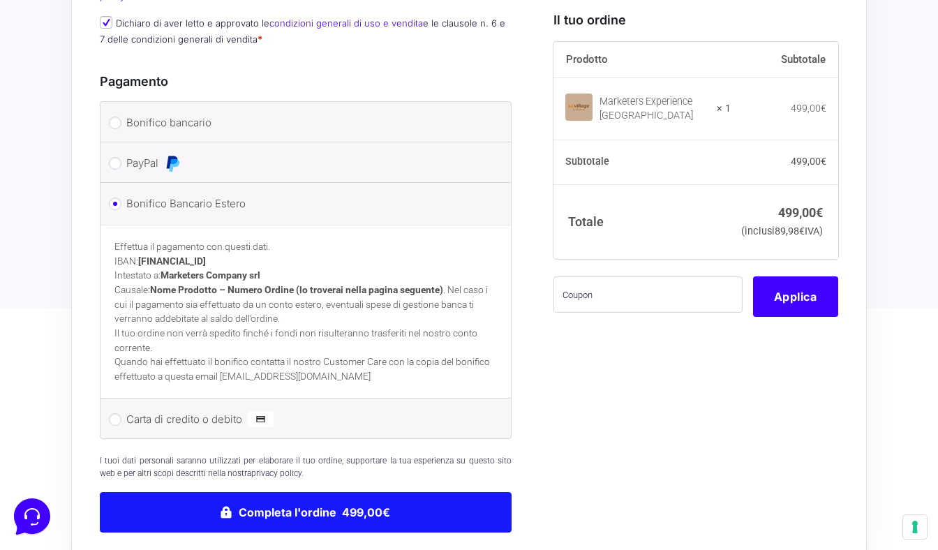
click at [323, 492] on button "Completa l'ordine 499,00€" at bounding box center [306, 512] width 412 height 40
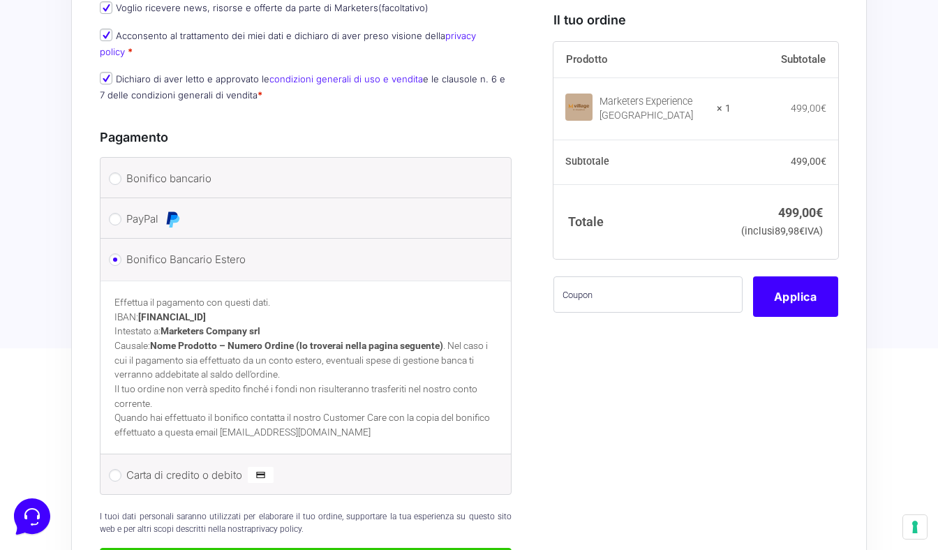
scroll to position [1268, 0]
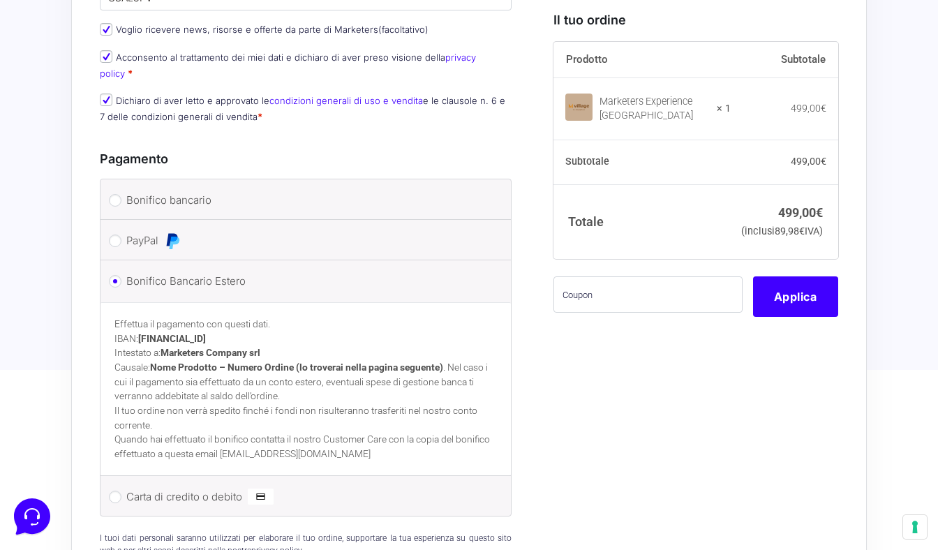
click at [248, 190] on label "Bonifico bancario" at bounding box center [303, 200] width 354 height 21
click at [121, 194] on input "Bonifico bancario" at bounding box center [115, 200] width 13 height 13
radio input "true"
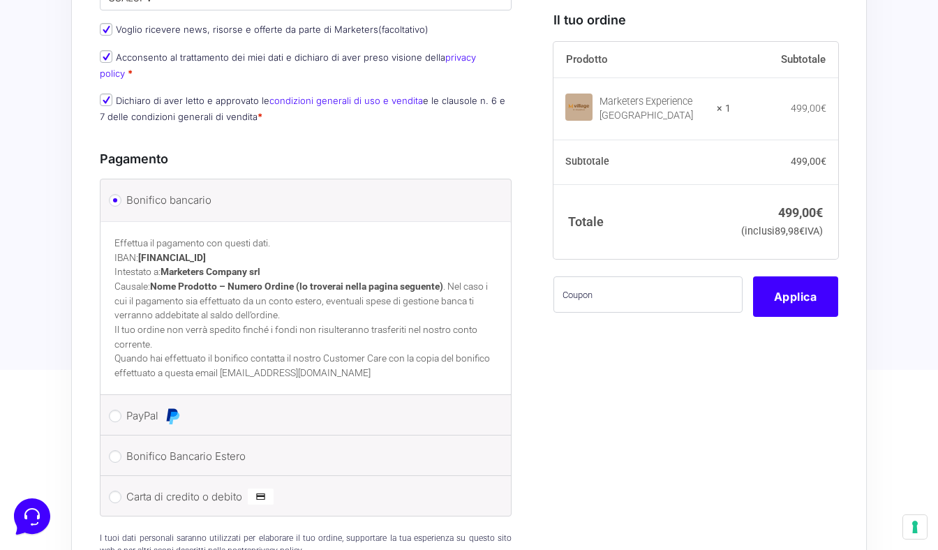
click at [181, 446] on label "Bonifico Bancario Estero" at bounding box center [303, 456] width 354 height 21
click at [121, 450] on input "Bonifico Bancario Estero" at bounding box center [115, 456] width 13 height 13
radio input "true"
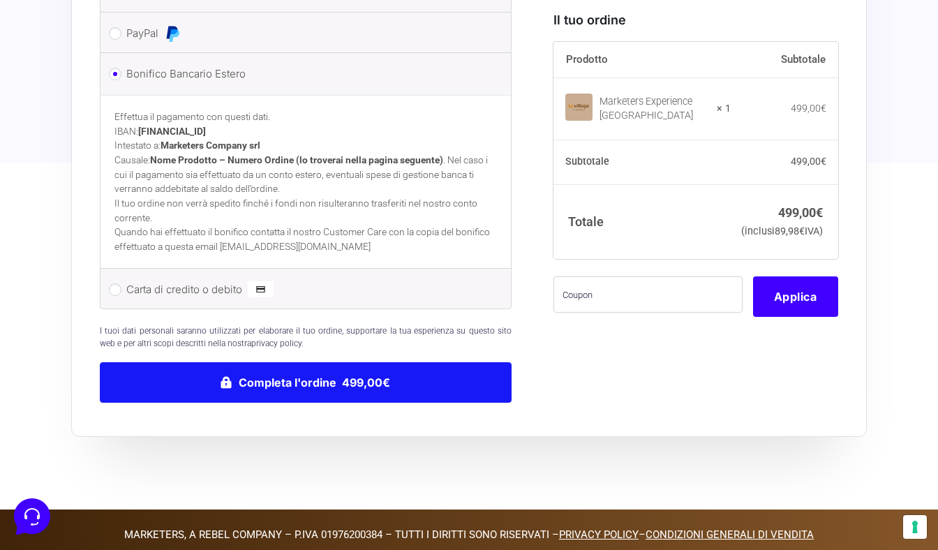
scroll to position [1475, 0]
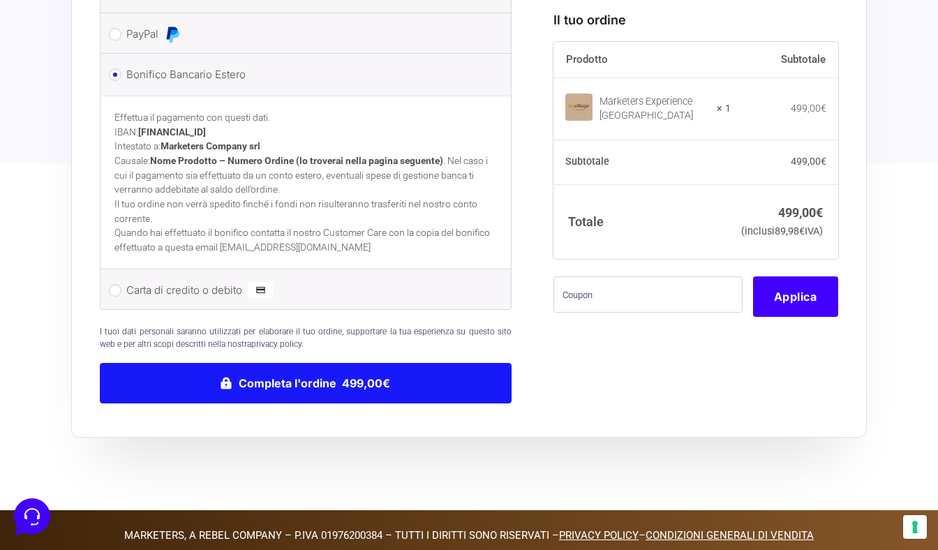
click at [399, 373] on button "Completa l'ordine 499,00€" at bounding box center [306, 383] width 412 height 40
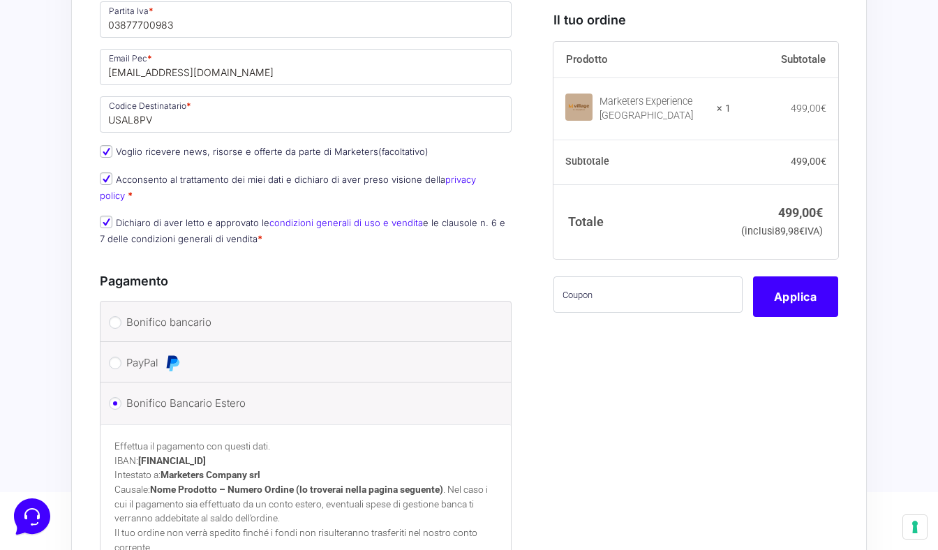
scroll to position [1169, 0]
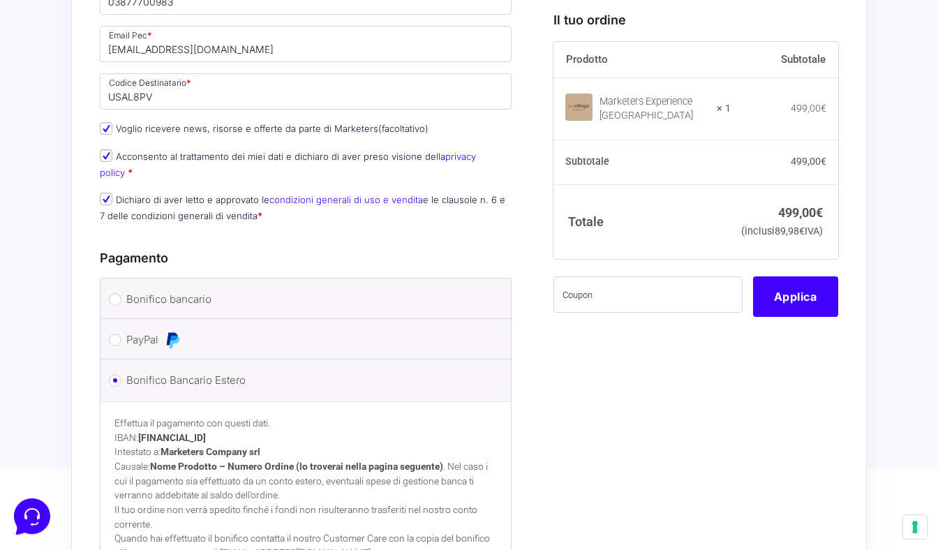
click at [147, 333] on label "PayPal" at bounding box center [303, 339] width 354 height 21
click at [121, 334] on input "PayPal" at bounding box center [115, 340] width 13 height 13
radio input "true"
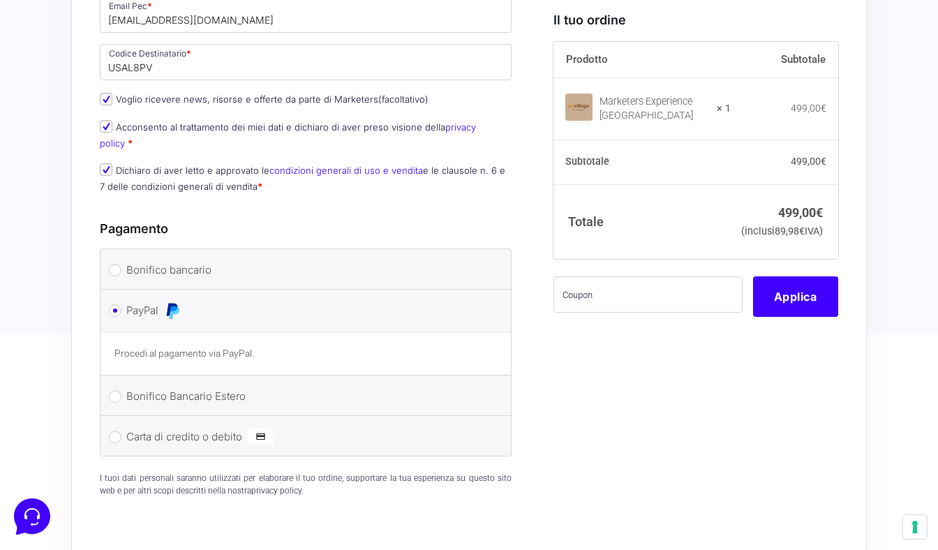
scroll to position [1202, 0]
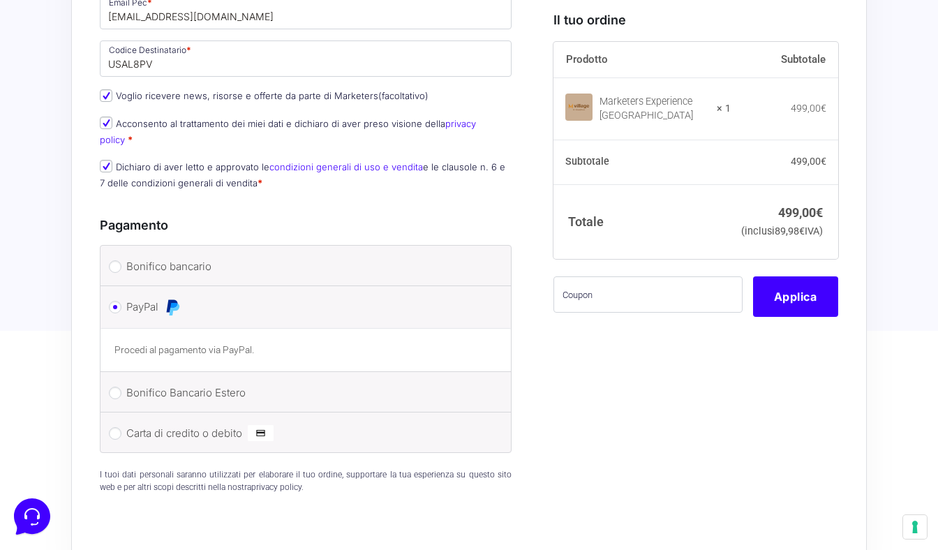
click at [194, 423] on label "Carta di credito o debito" at bounding box center [303, 433] width 354 height 21
click at [121, 427] on input "Carta di credito o debito" at bounding box center [115, 433] width 13 height 13
radio input "true"
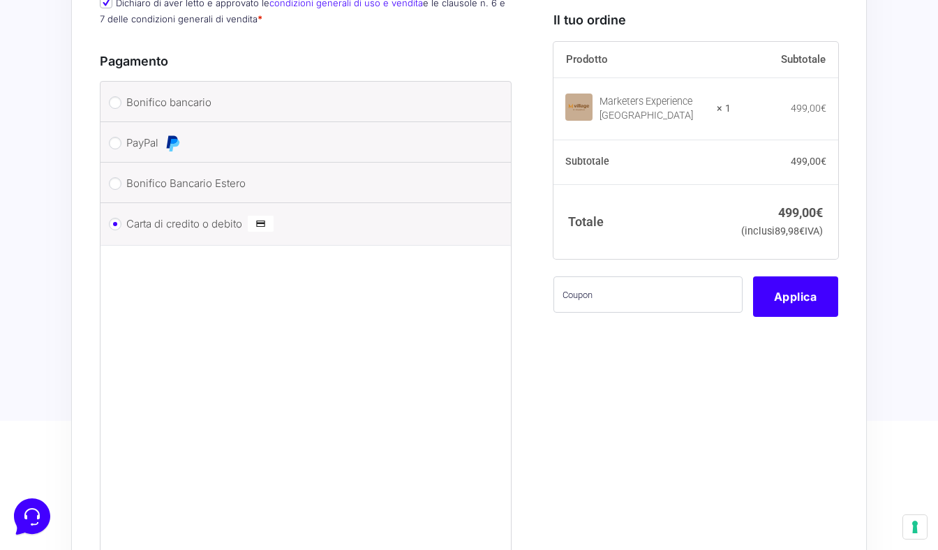
scroll to position [1367, 0]
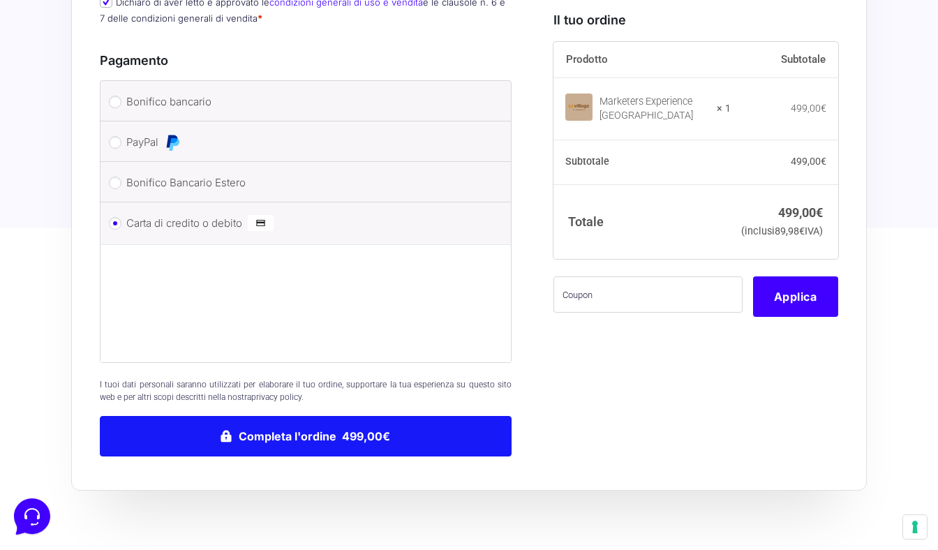
click at [419, 427] on button "Completa l'ordine 499,00€" at bounding box center [306, 436] width 412 height 40
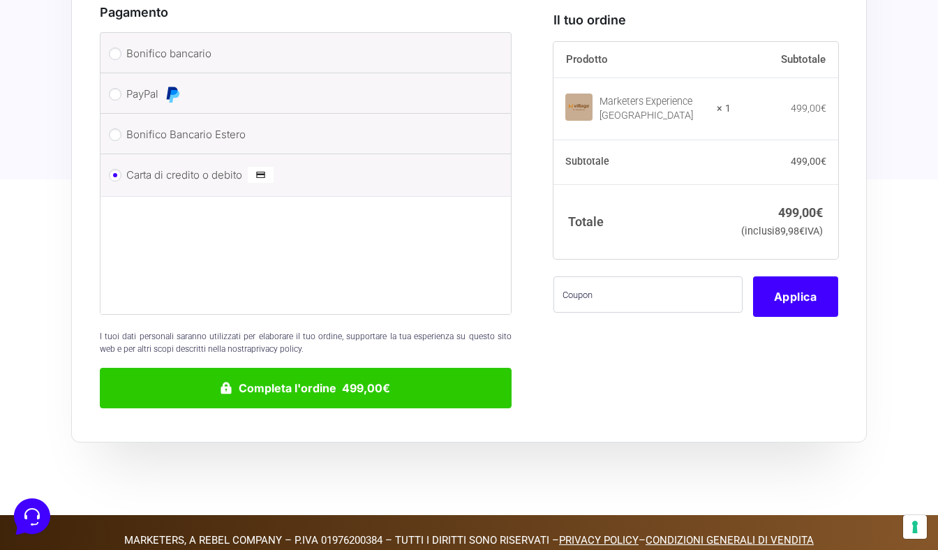
scroll to position [1421, 0]
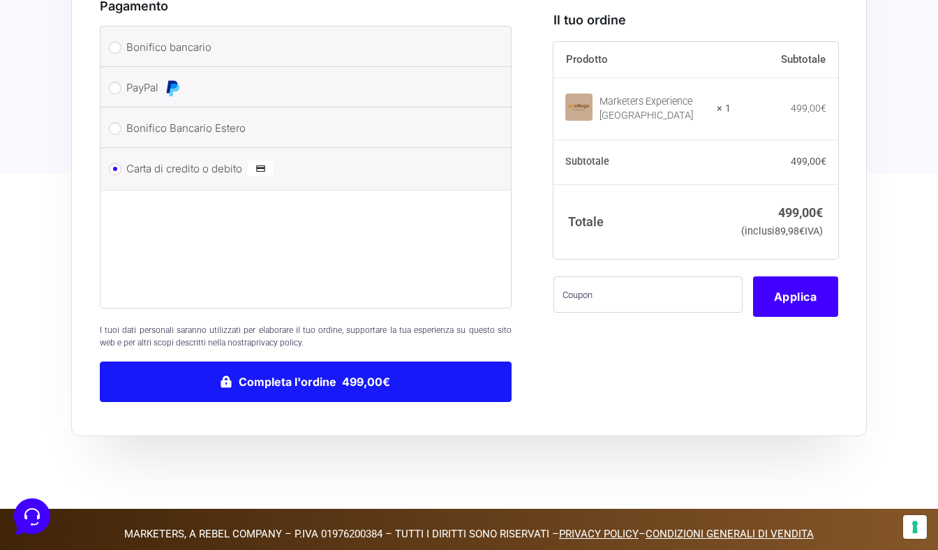
click at [414, 365] on button "Completa l'ordine 499,00€" at bounding box center [306, 381] width 412 height 40
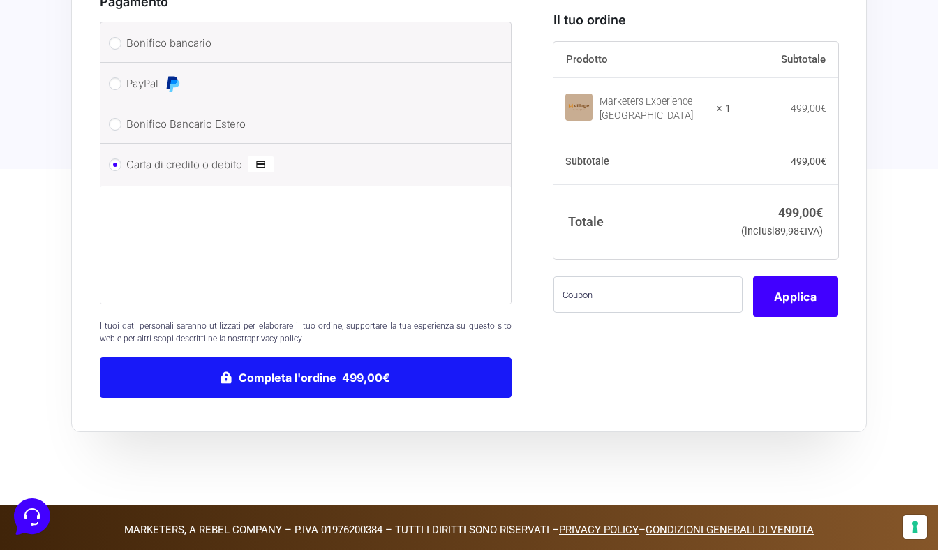
scroll to position [1425, 0]
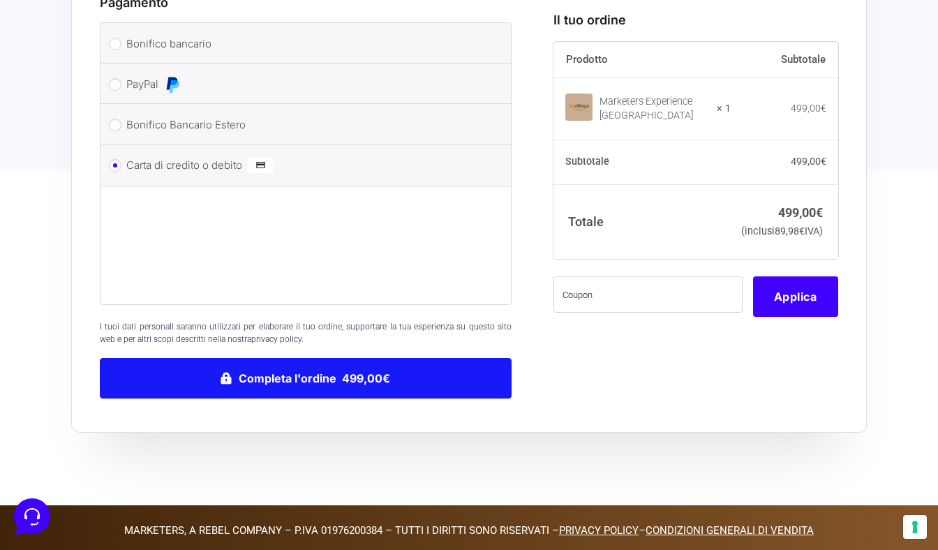
click at [379, 369] on button "Completa l'ordine 499,00€" at bounding box center [306, 378] width 412 height 40
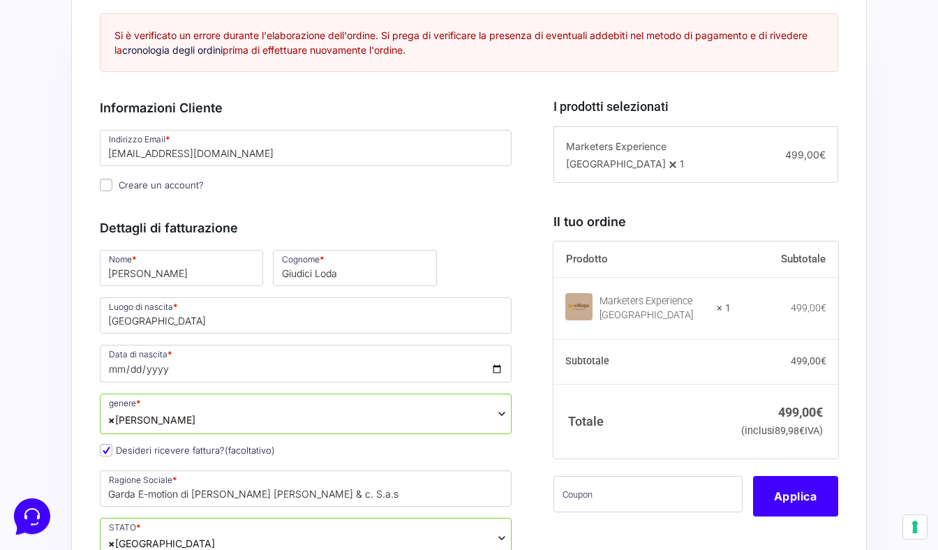
scroll to position [276, 0]
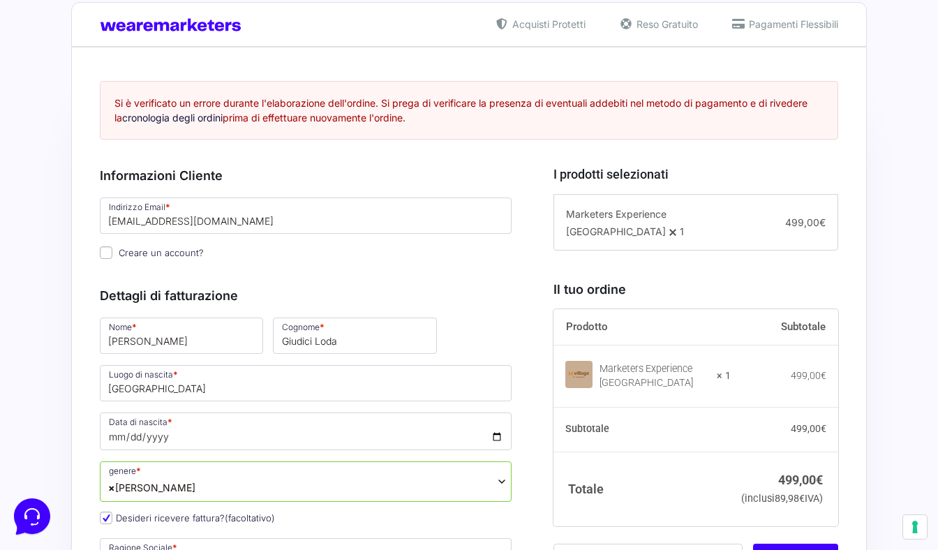
click at [472, 247] on p "Creare un account?" at bounding box center [305, 253] width 421 height 20
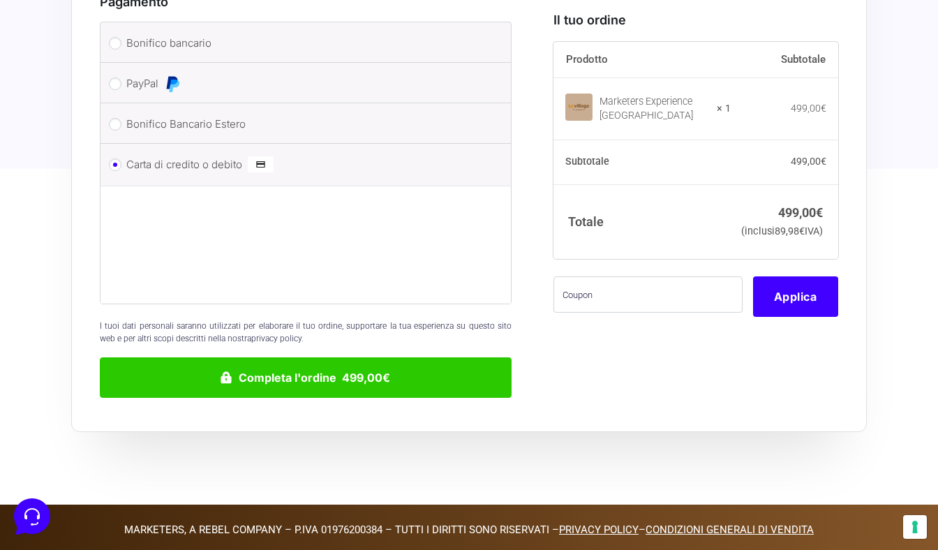
scroll to position [1425, 0]
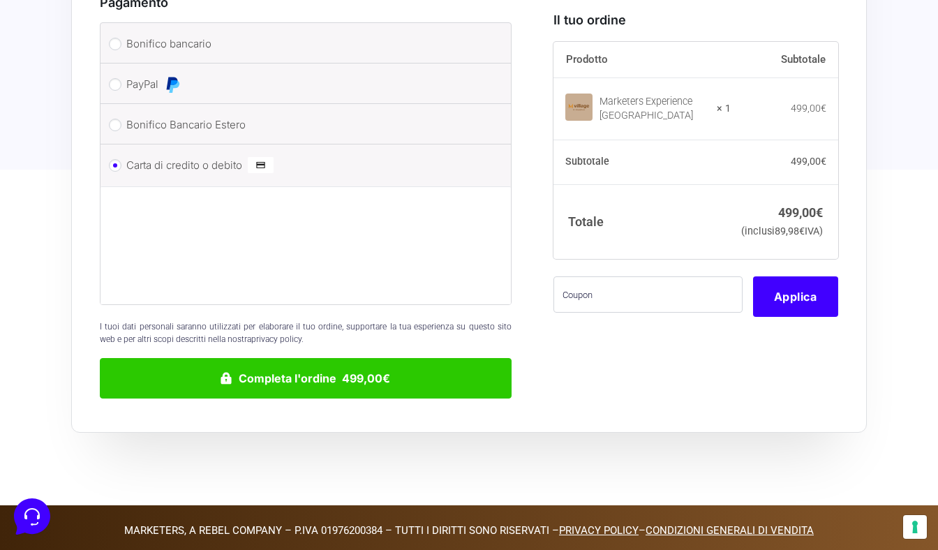
click at [151, 33] on label "Bonifico bancario" at bounding box center [303, 43] width 354 height 21
click at [121, 38] on input "Bonifico bancario" at bounding box center [115, 44] width 13 height 13
radio input "true"
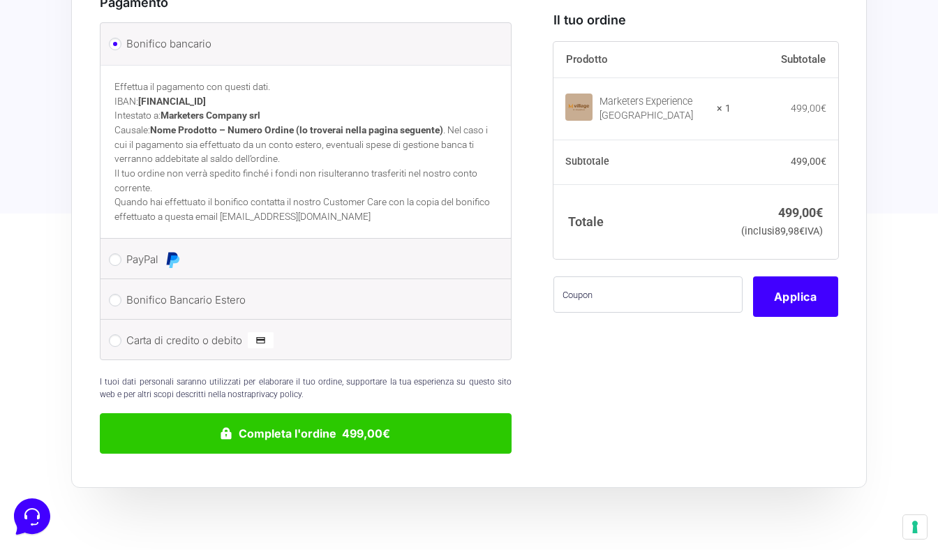
click at [160, 290] on label "Bonifico Bancario Estero" at bounding box center [303, 300] width 354 height 21
click at [121, 294] on input "Bonifico Bancario Estero" at bounding box center [115, 300] width 13 height 13
radio input "true"
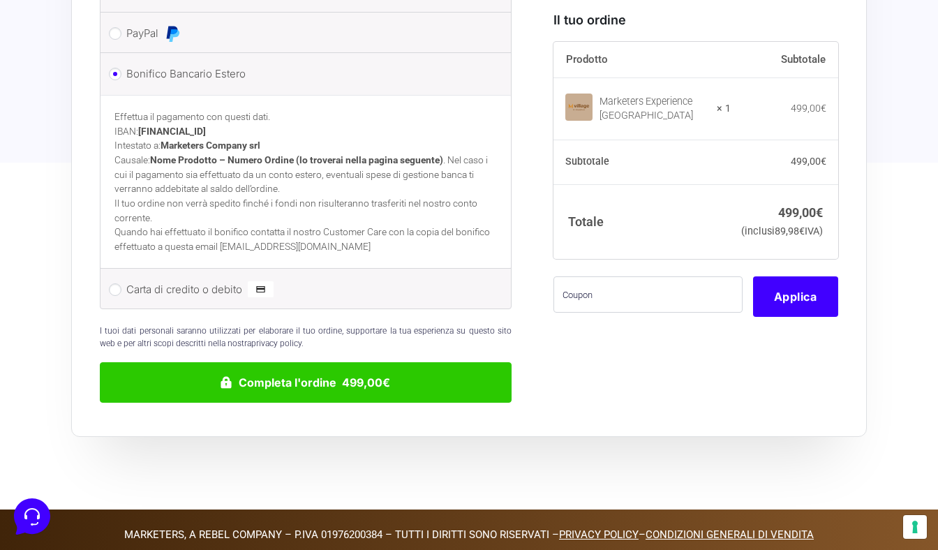
scroll to position [1475, 0]
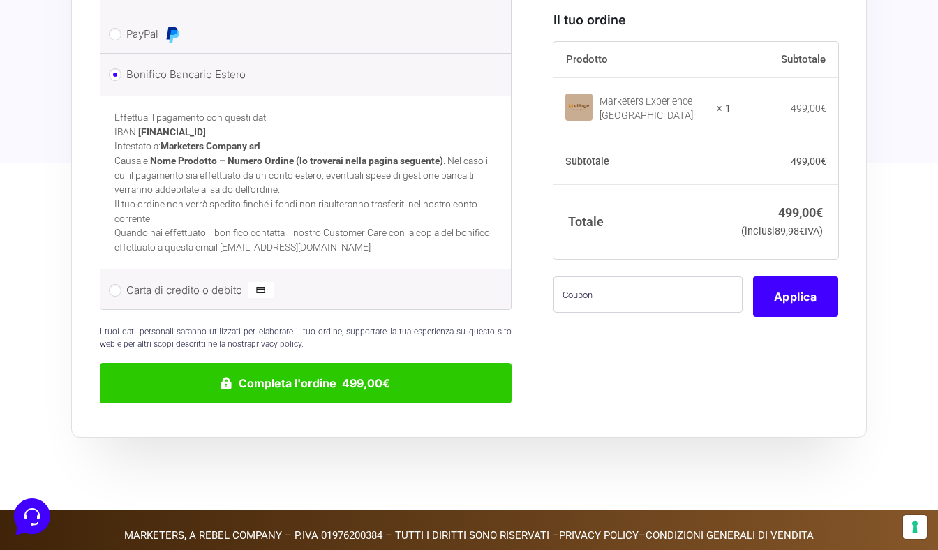
click at [158, 280] on label "Carta di credito o debito" at bounding box center [303, 290] width 354 height 21
click at [121, 284] on input "Carta di credito o debito" at bounding box center [115, 290] width 13 height 13
radio input "true"
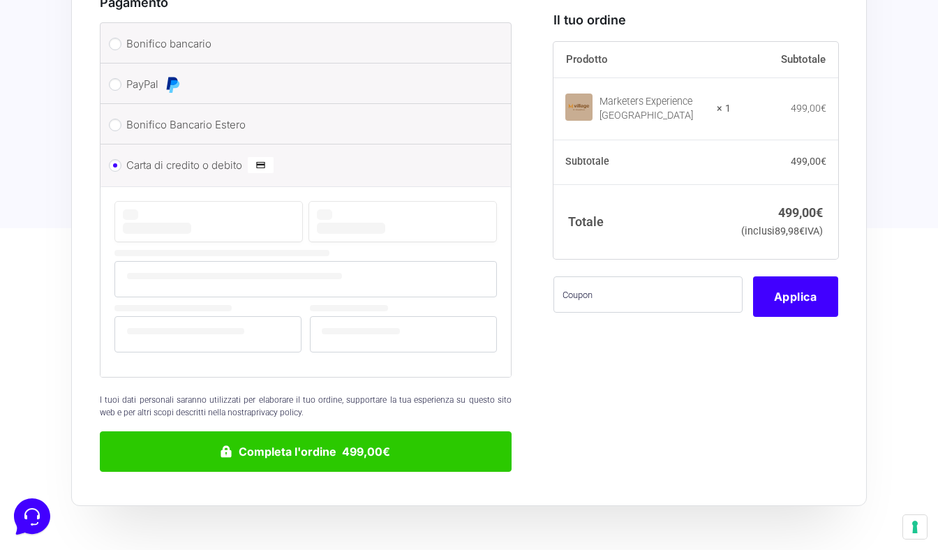
scroll to position [1405, 0]
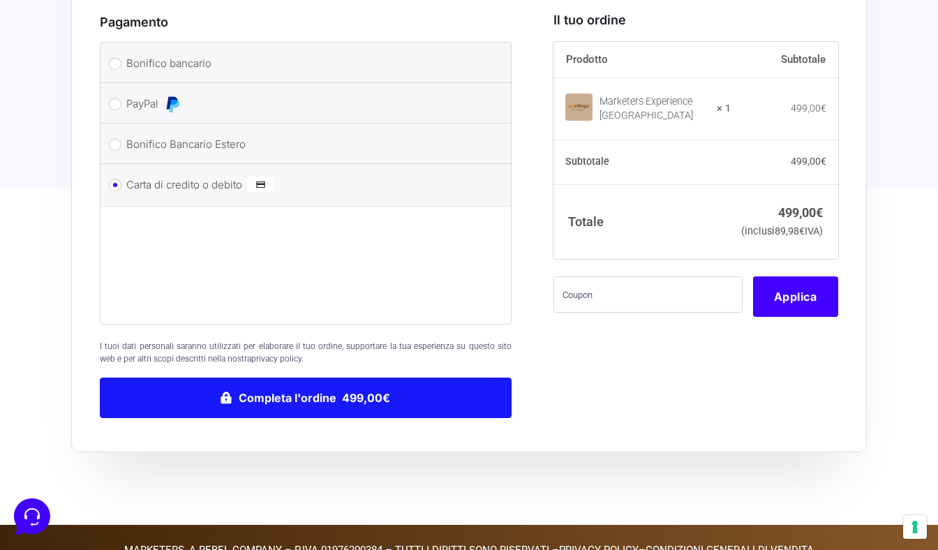
click at [426, 388] on button "Completa l'ordine 499,00€" at bounding box center [306, 397] width 412 height 40
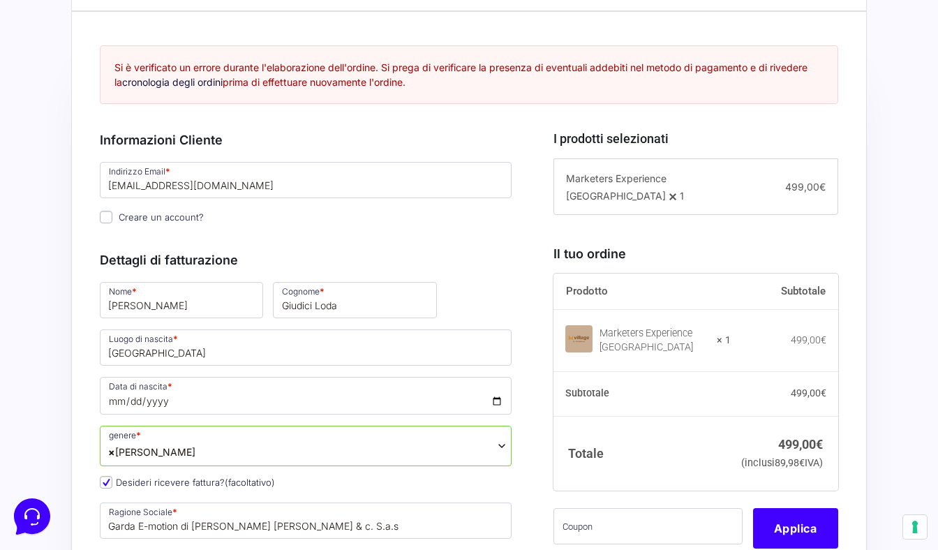
scroll to position [276, 0]
